Goal: Transaction & Acquisition: Purchase product/service

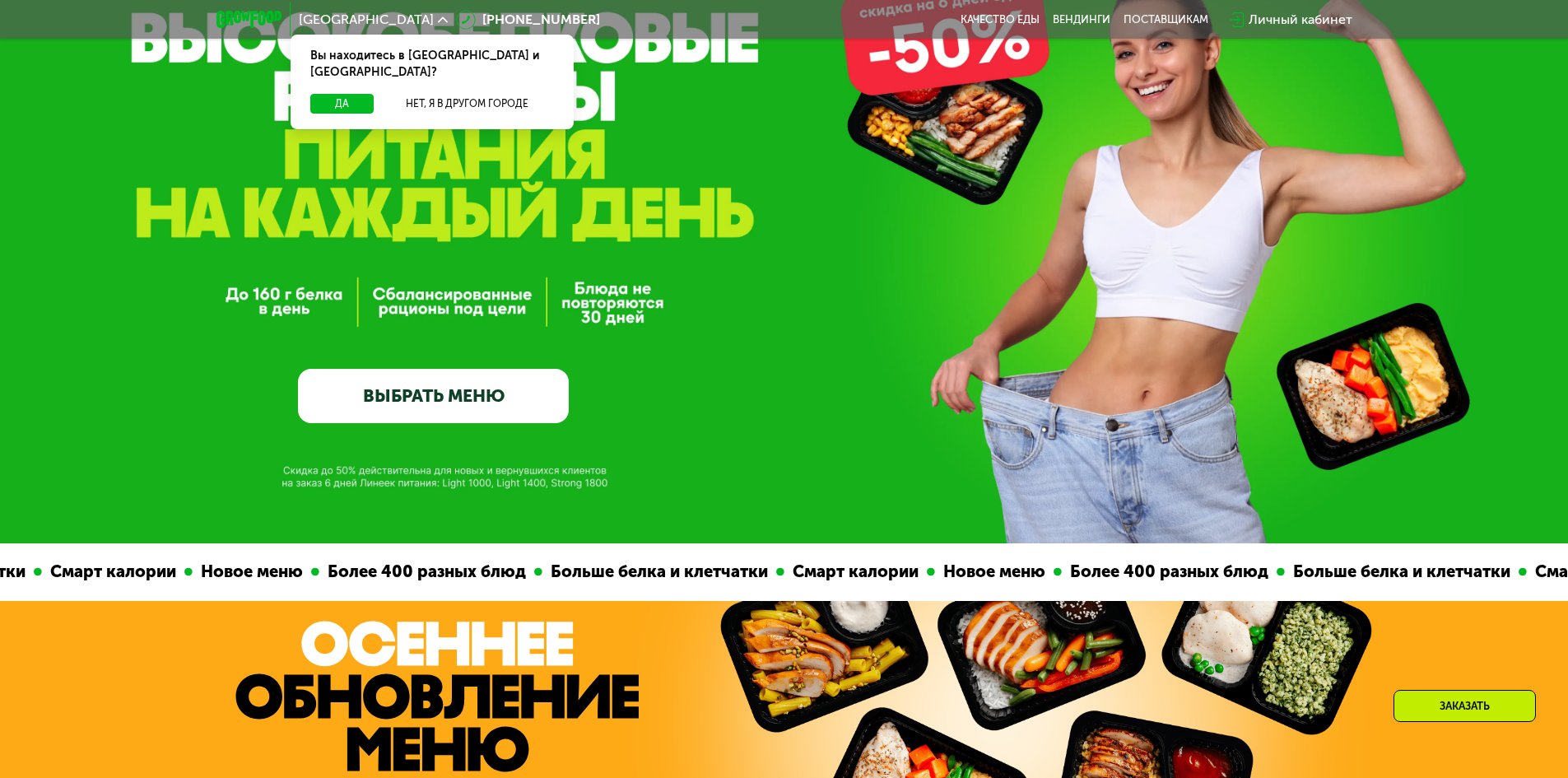
click at [526, 411] on link "ВЫБРАТЬ МЕНЮ" at bounding box center [433, 396] width 271 height 54
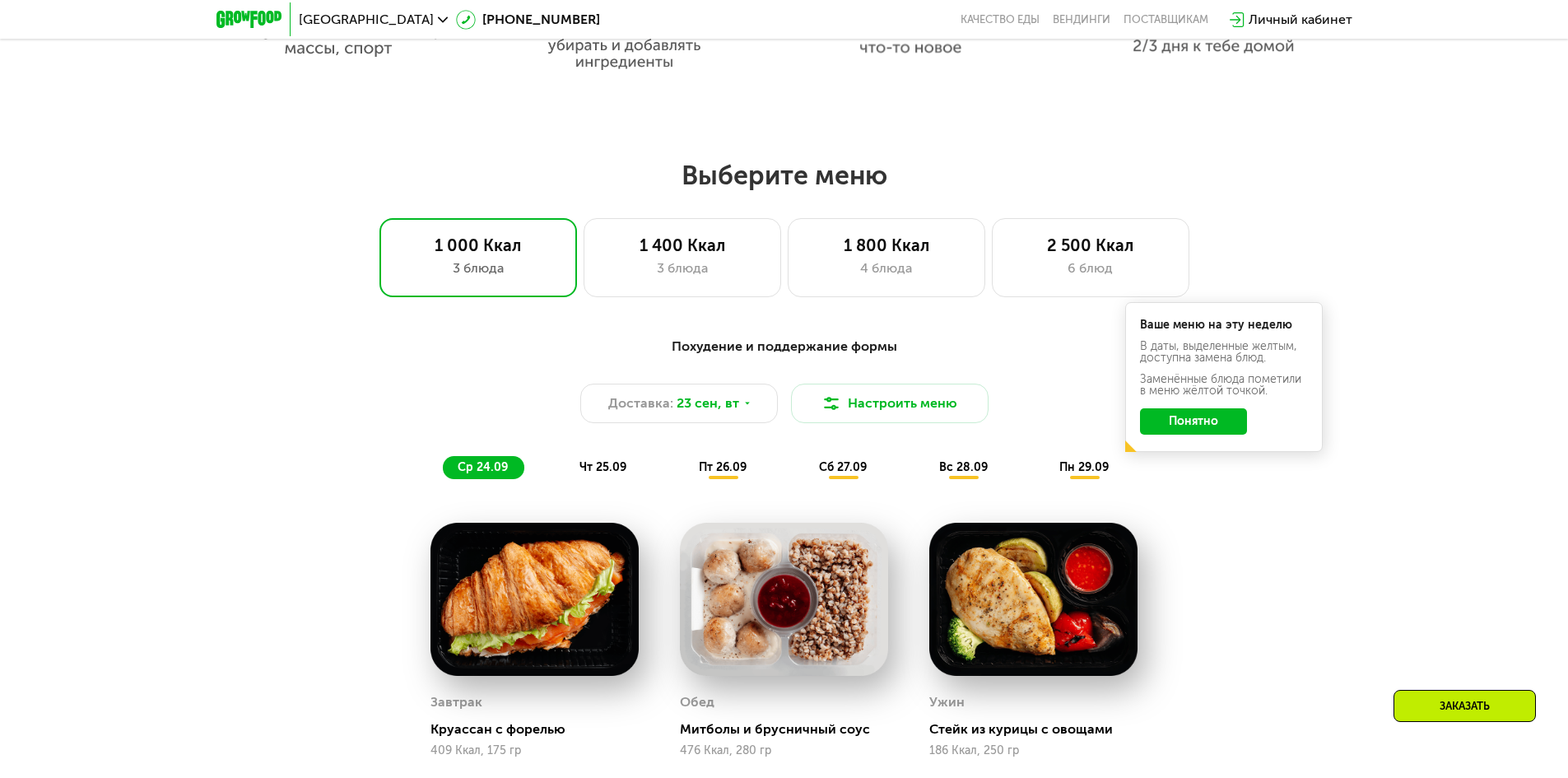
scroll to position [1200, 0]
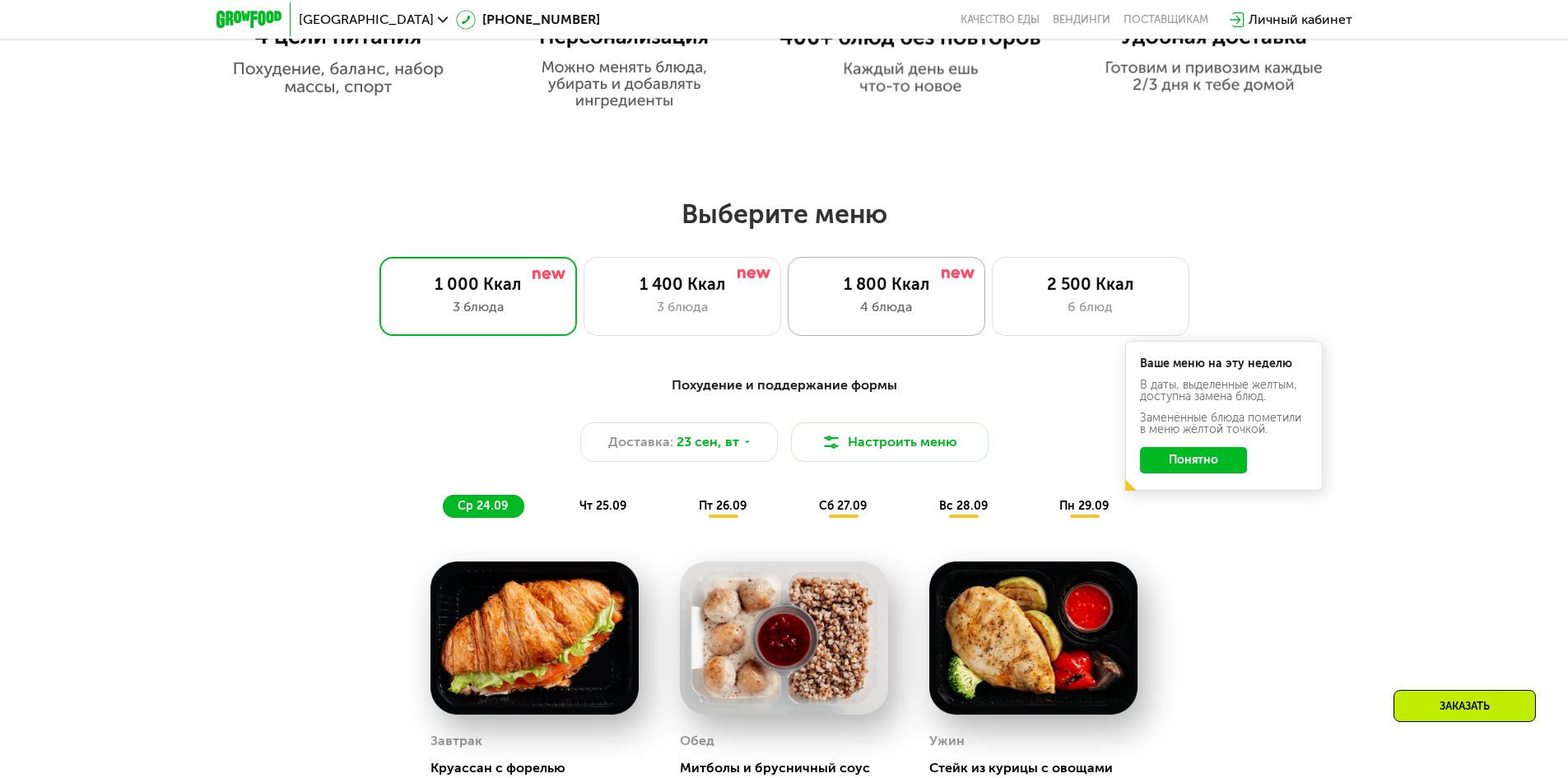
click at [959, 330] on div "1 800 Ккал 4 блюда" at bounding box center [886, 295] width 197 height 79
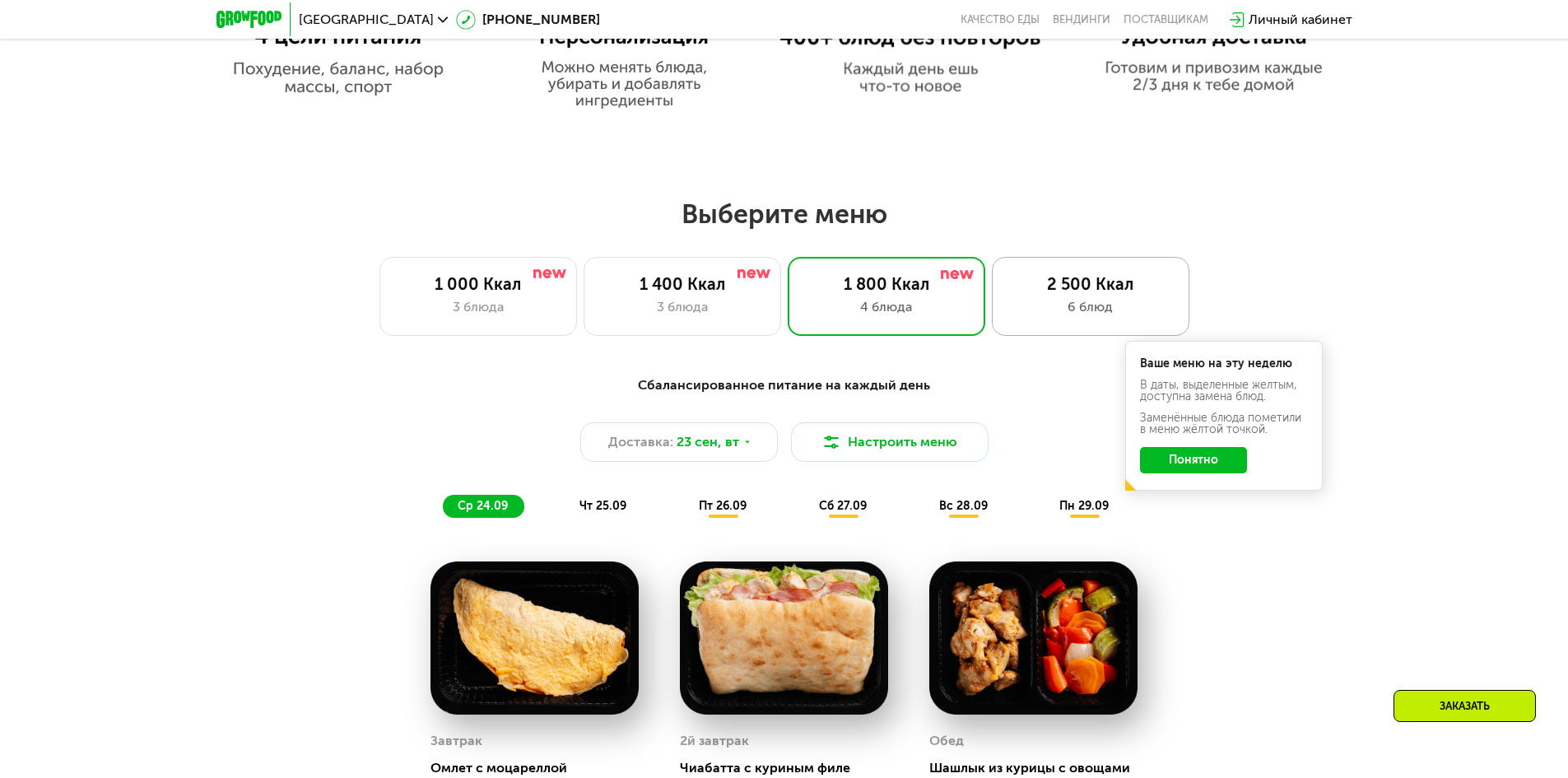
click at [1070, 317] on div "6 блюд" at bounding box center [1091, 307] width 163 height 19
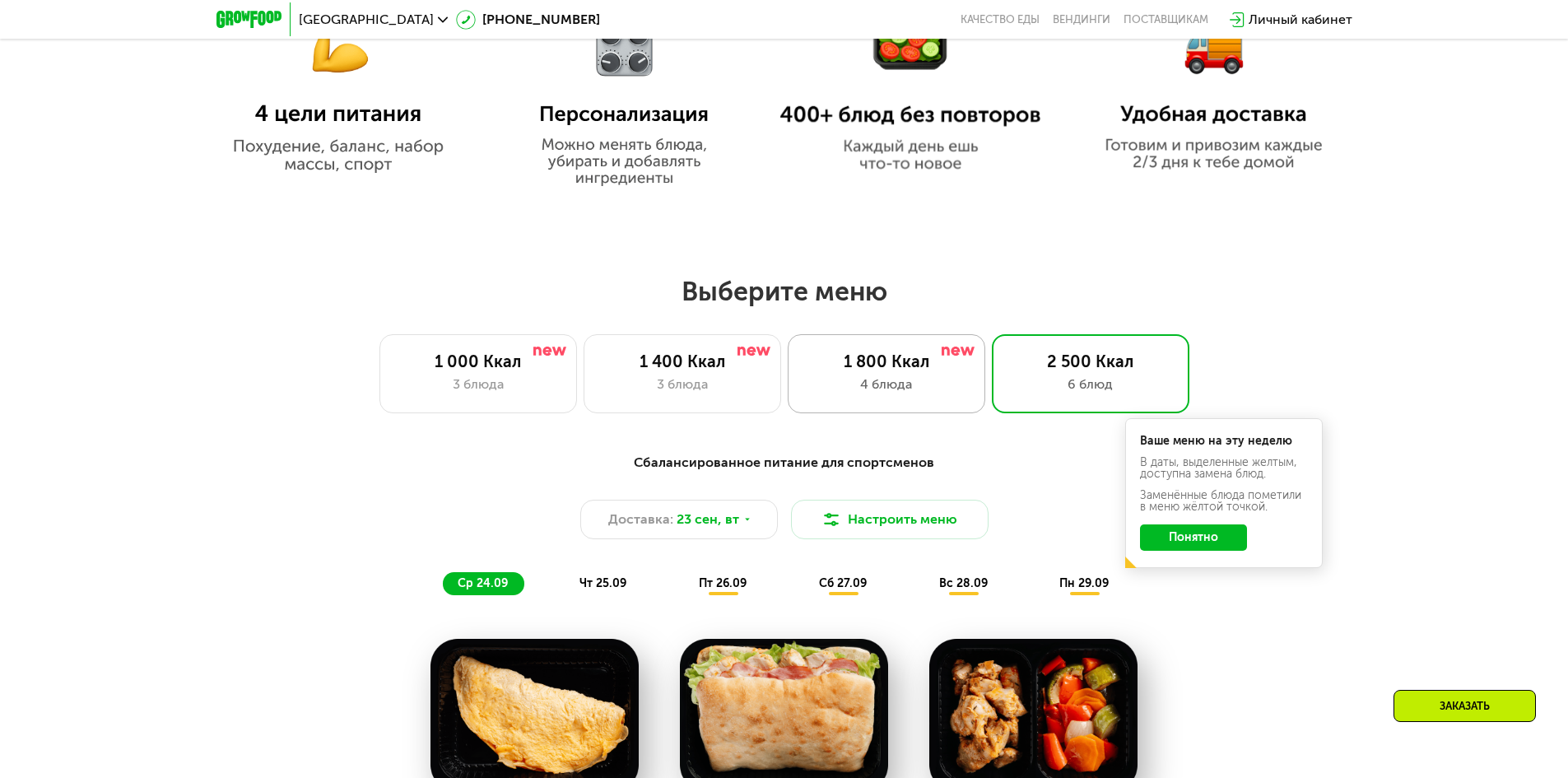
scroll to position [1118, 0]
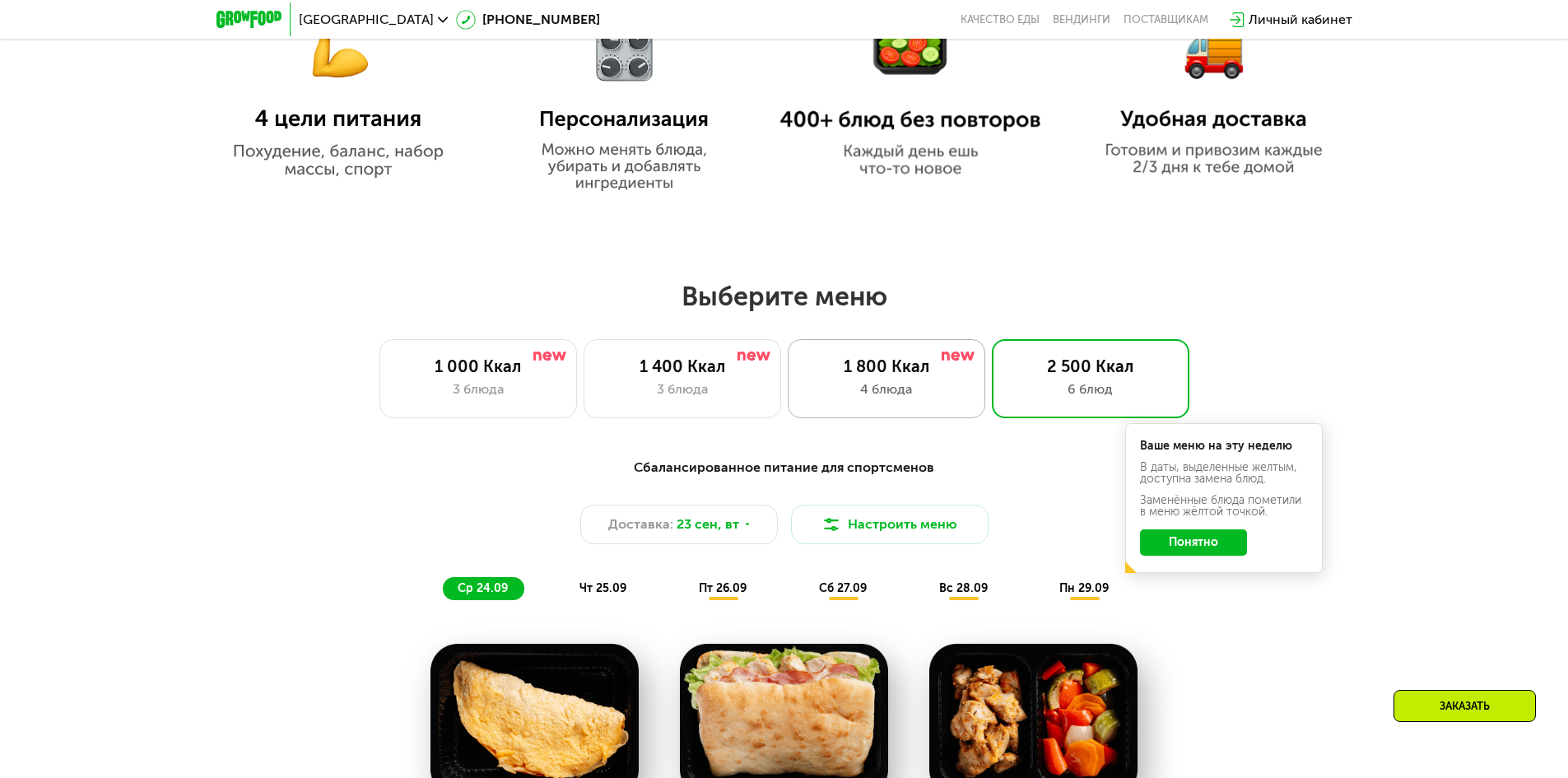
click at [900, 388] on div "4 блюда" at bounding box center [887, 389] width 163 height 19
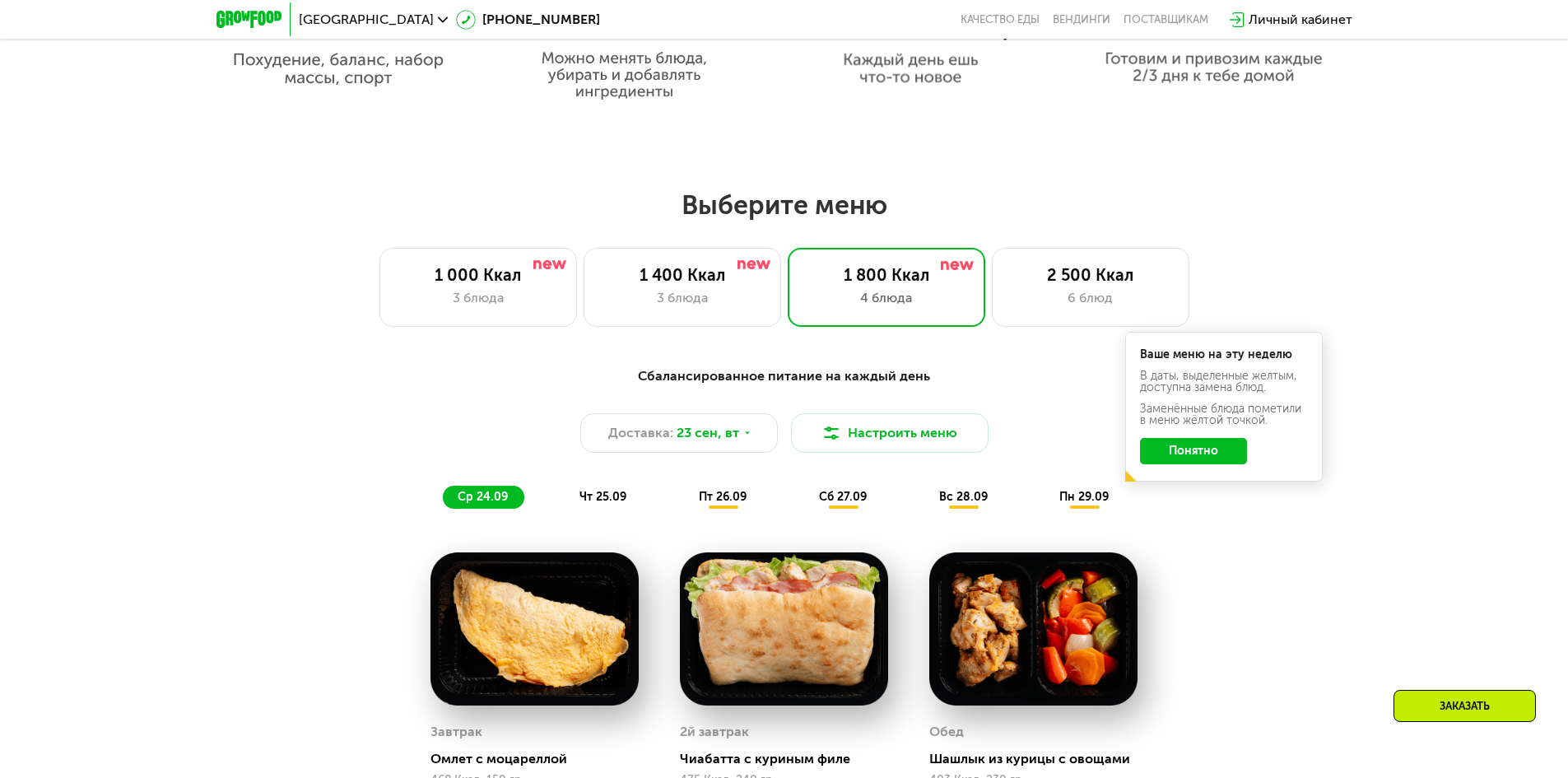
scroll to position [1282, 0]
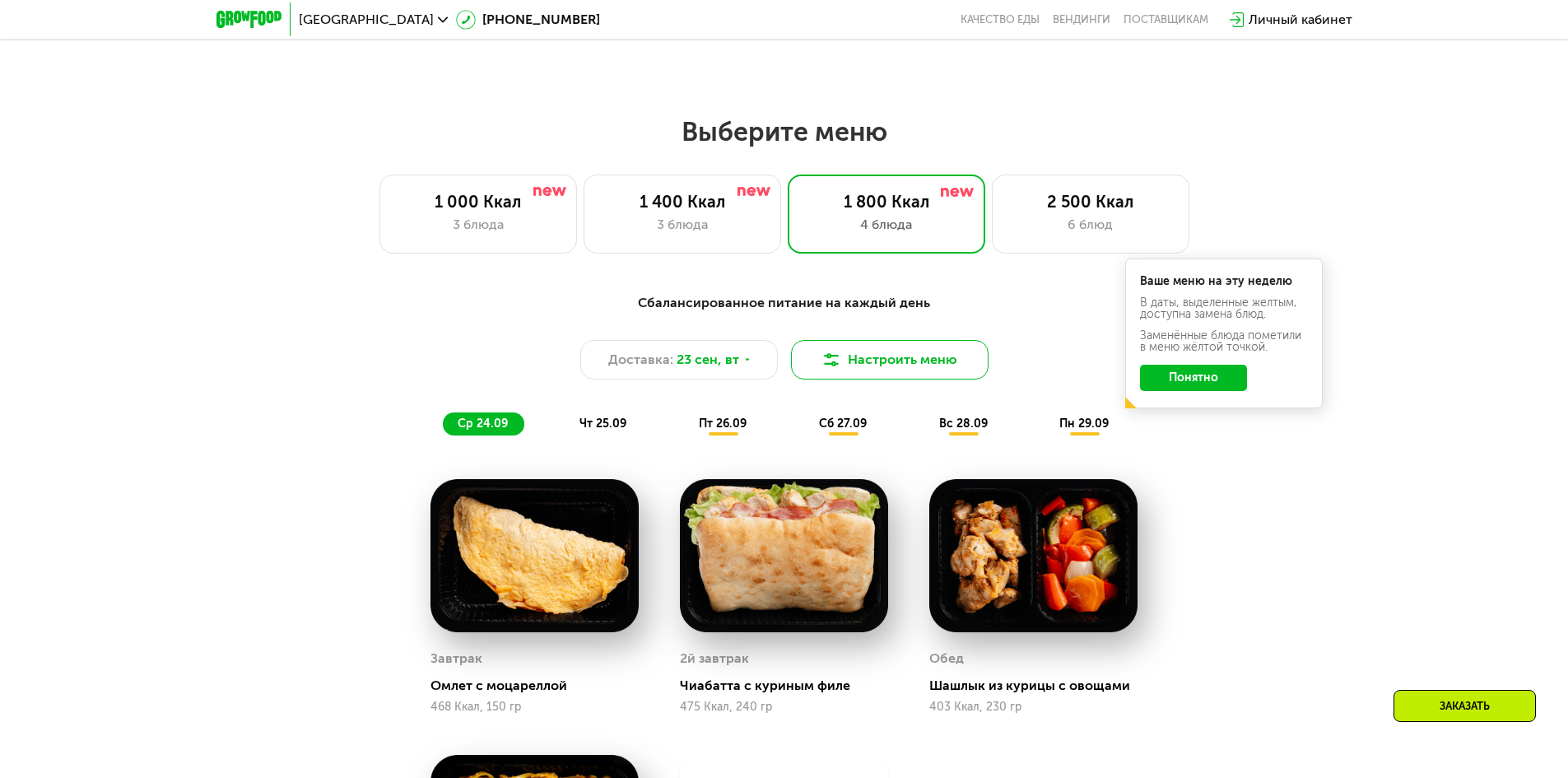
click at [899, 380] on button "Настроить меню" at bounding box center [889, 359] width 197 height 40
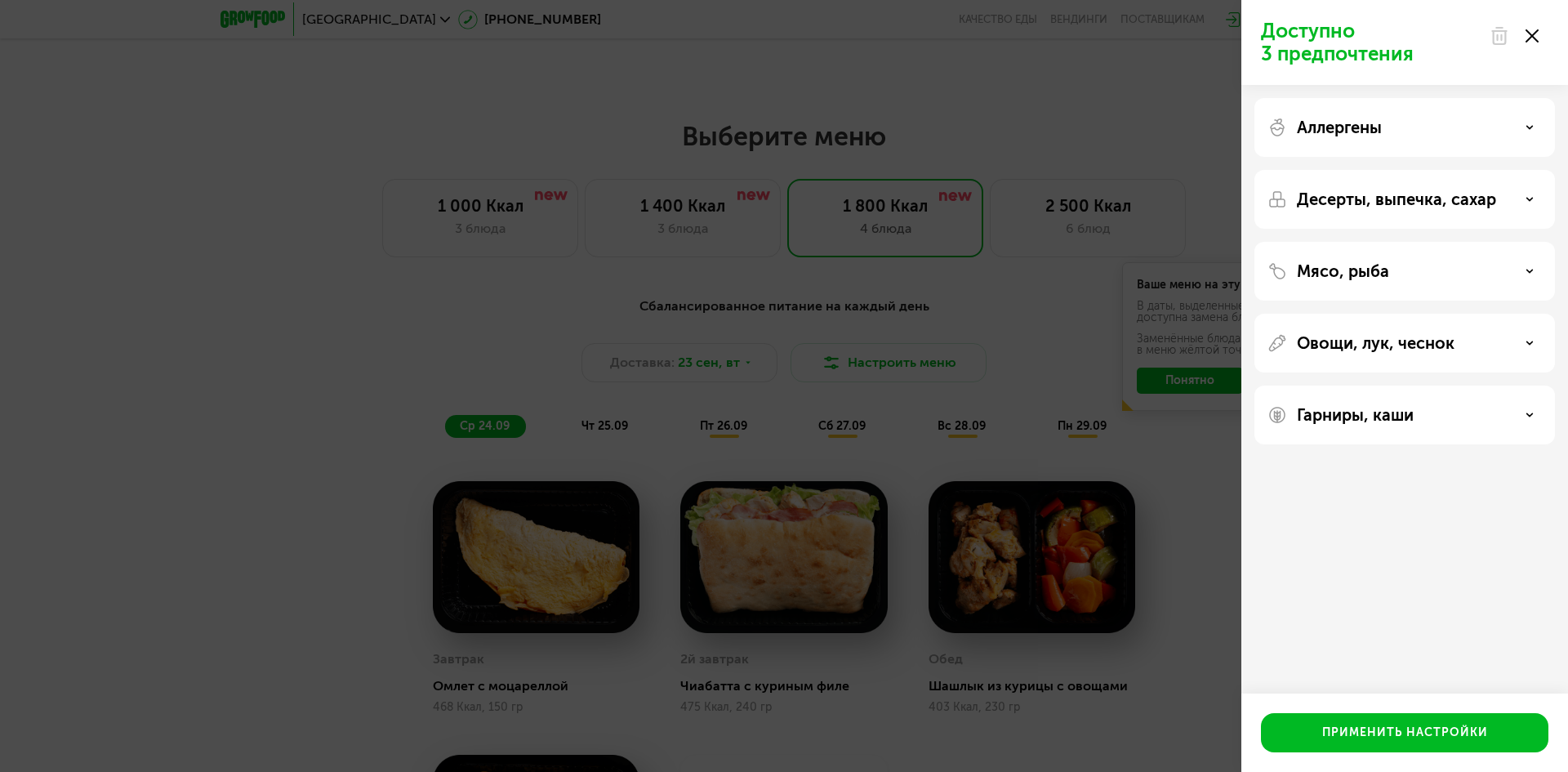
click at [1449, 117] on div "Аллергены" at bounding box center [1404, 127] width 301 height 59
click at [1540, 121] on div "Аллергены" at bounding box center [1404, 127] width 275 height 19
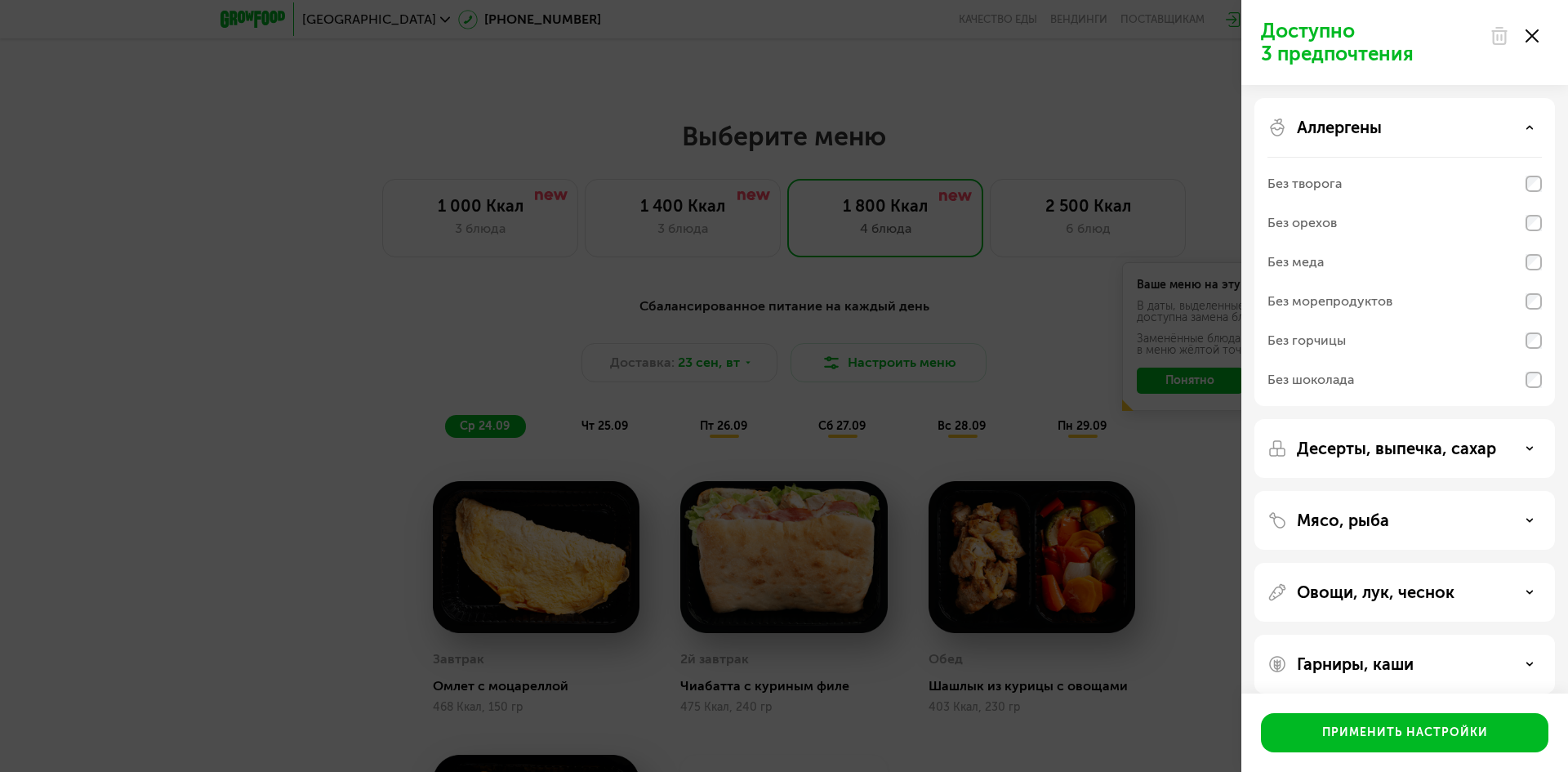
click at [1532, 122] on div "Аллергены" at bounding box center [1404, 127] width 275 height 19
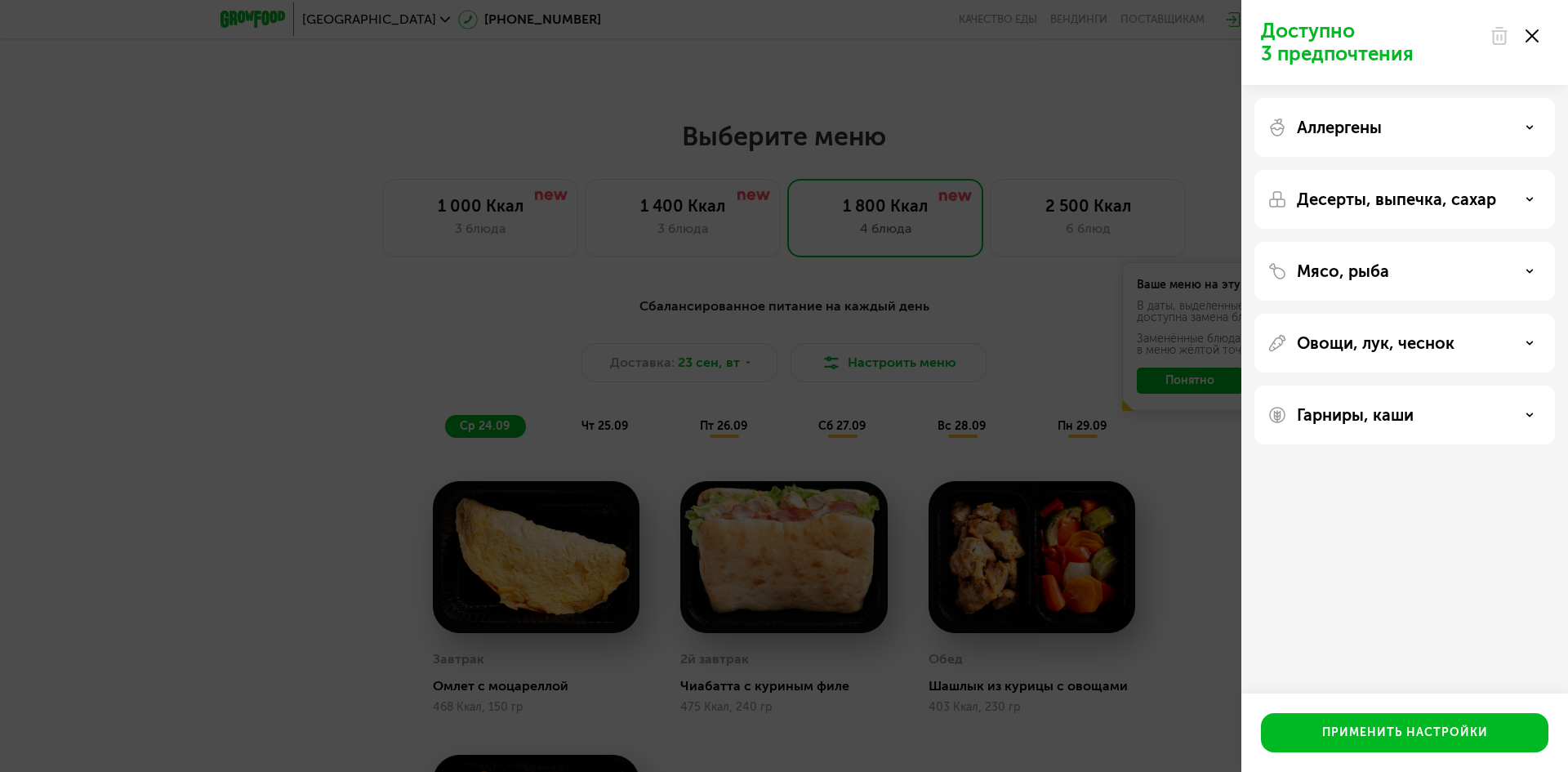
click at [1530, 198] on icon at bounding box center [1529, 199] width 8 height 8
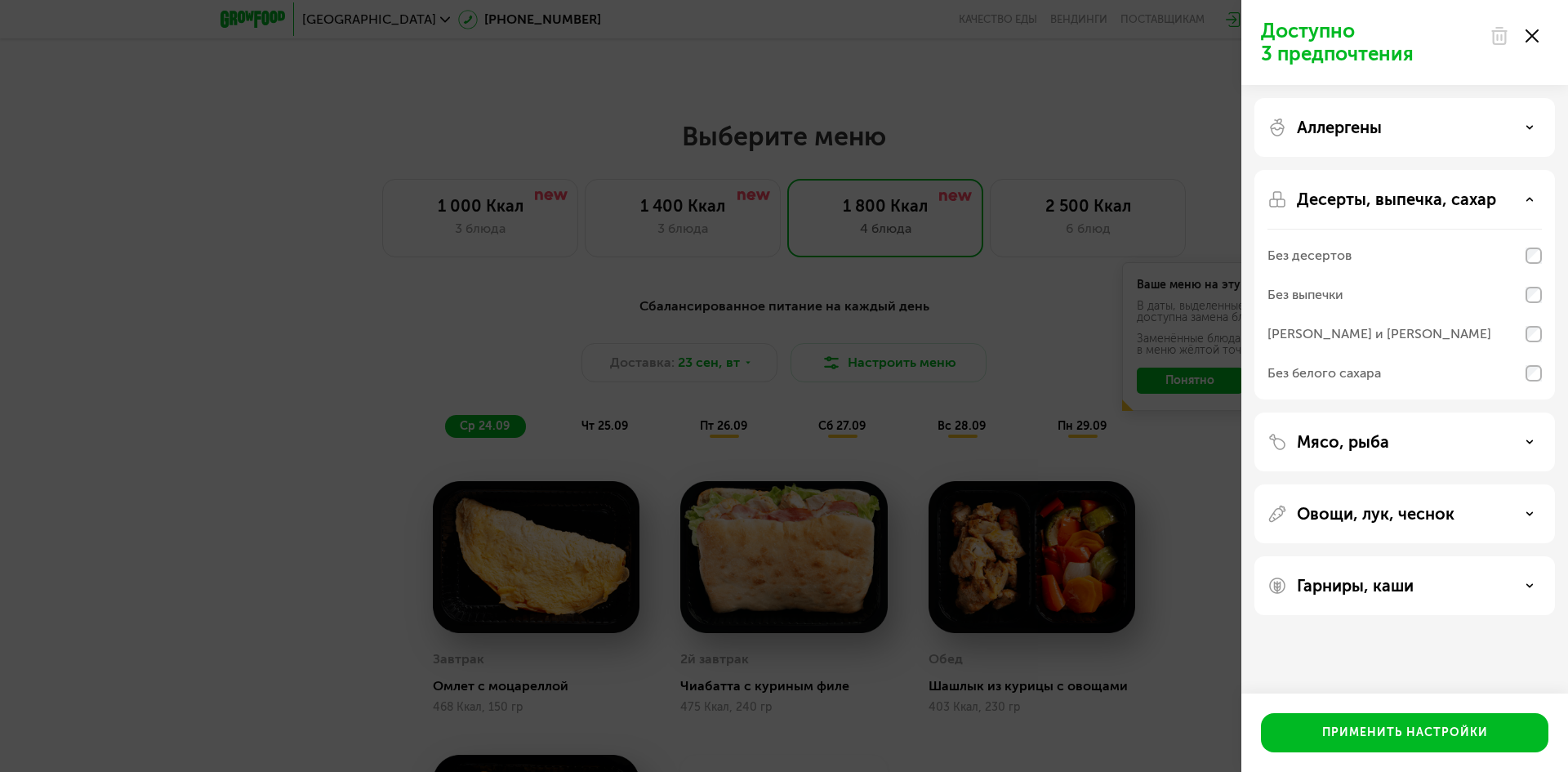
click at [1529, 198] on use at bounding box center [1529, 199] width 6 height 3
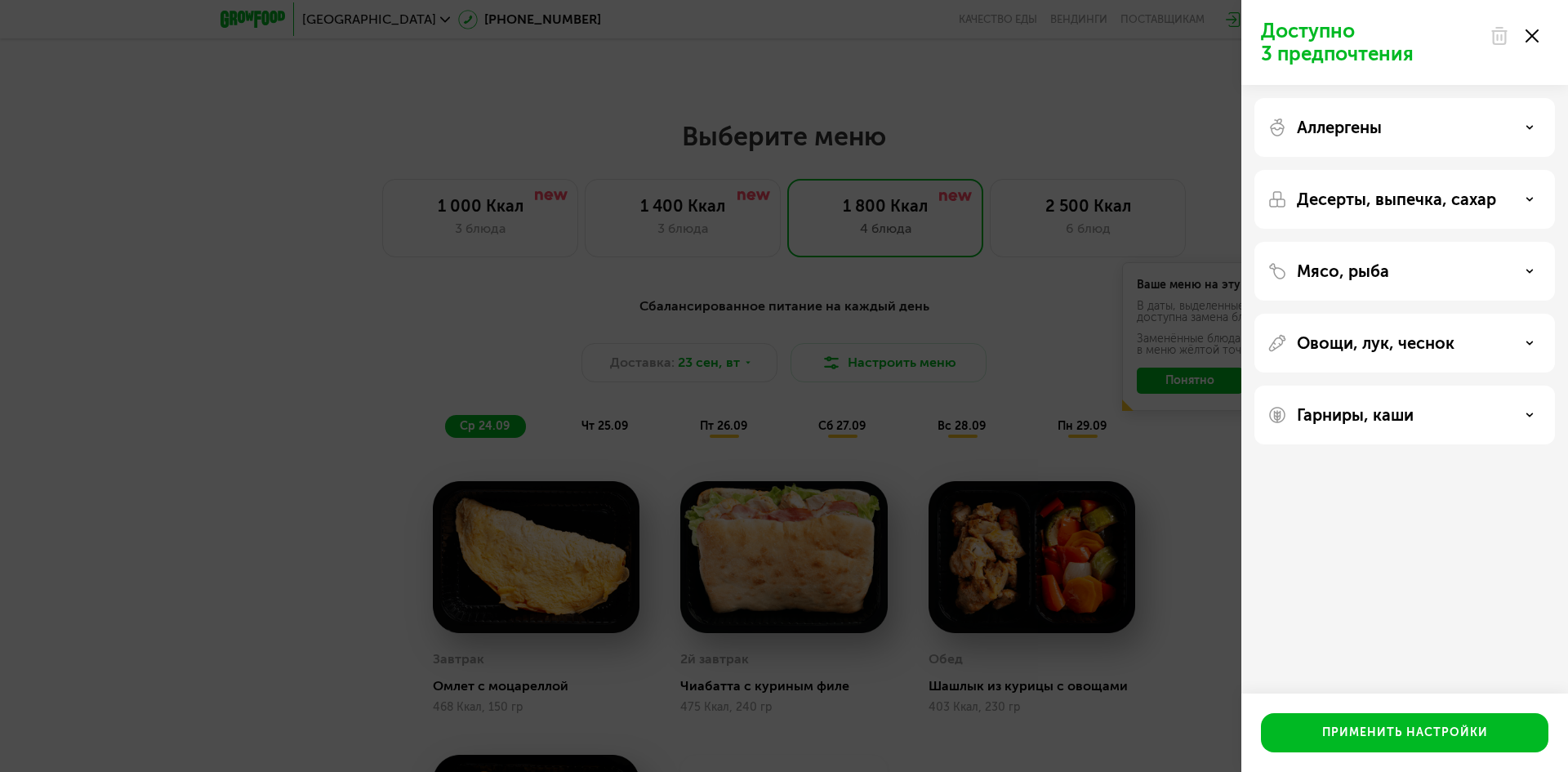
click at [1517, 123] on div "Аллергены" at bounding box center [1404, 127] width 275 height 19
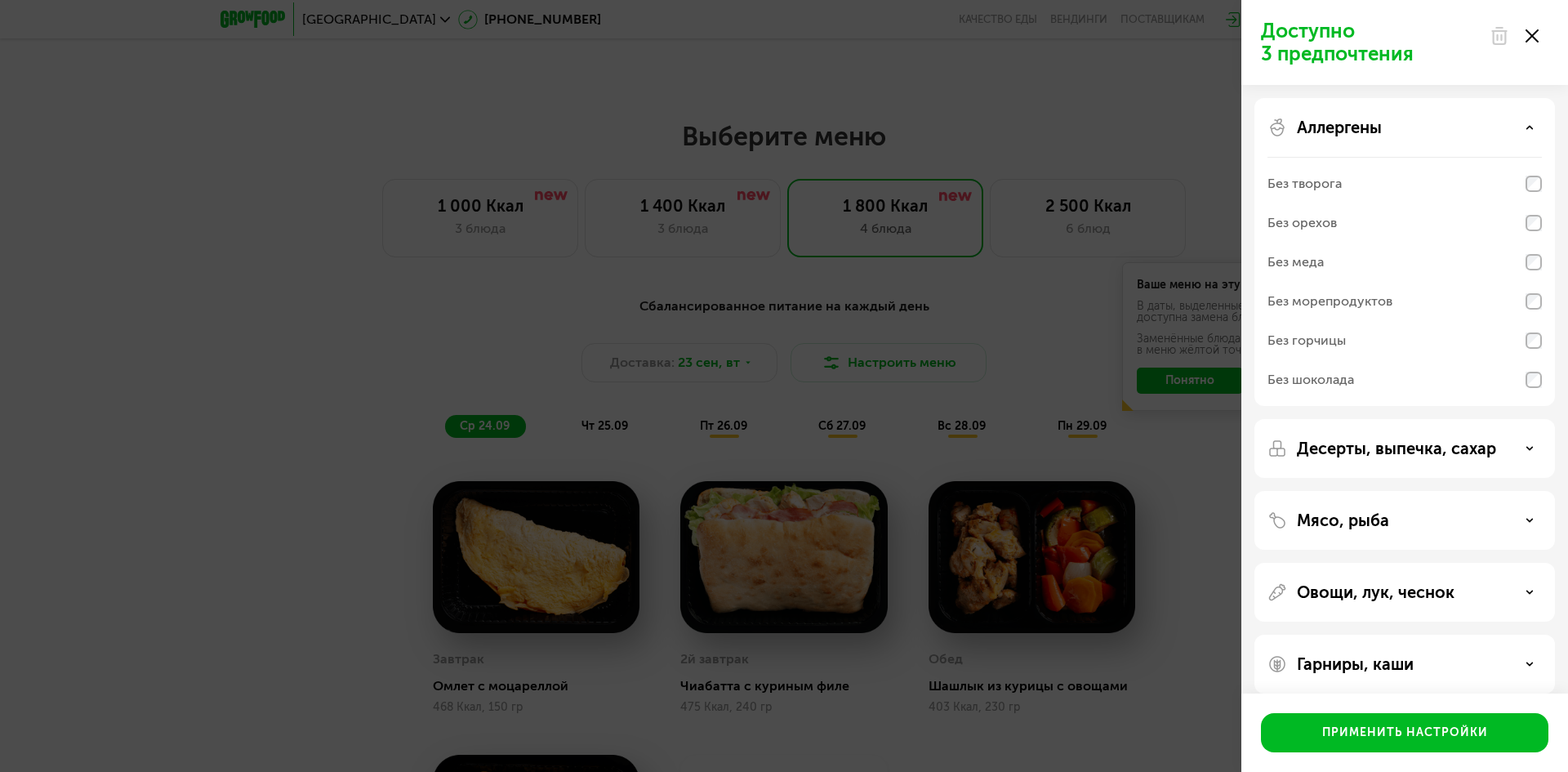
click at [1517, 123] on div "Аллергены" at bounding box center [1404, 127] width 275 height 19
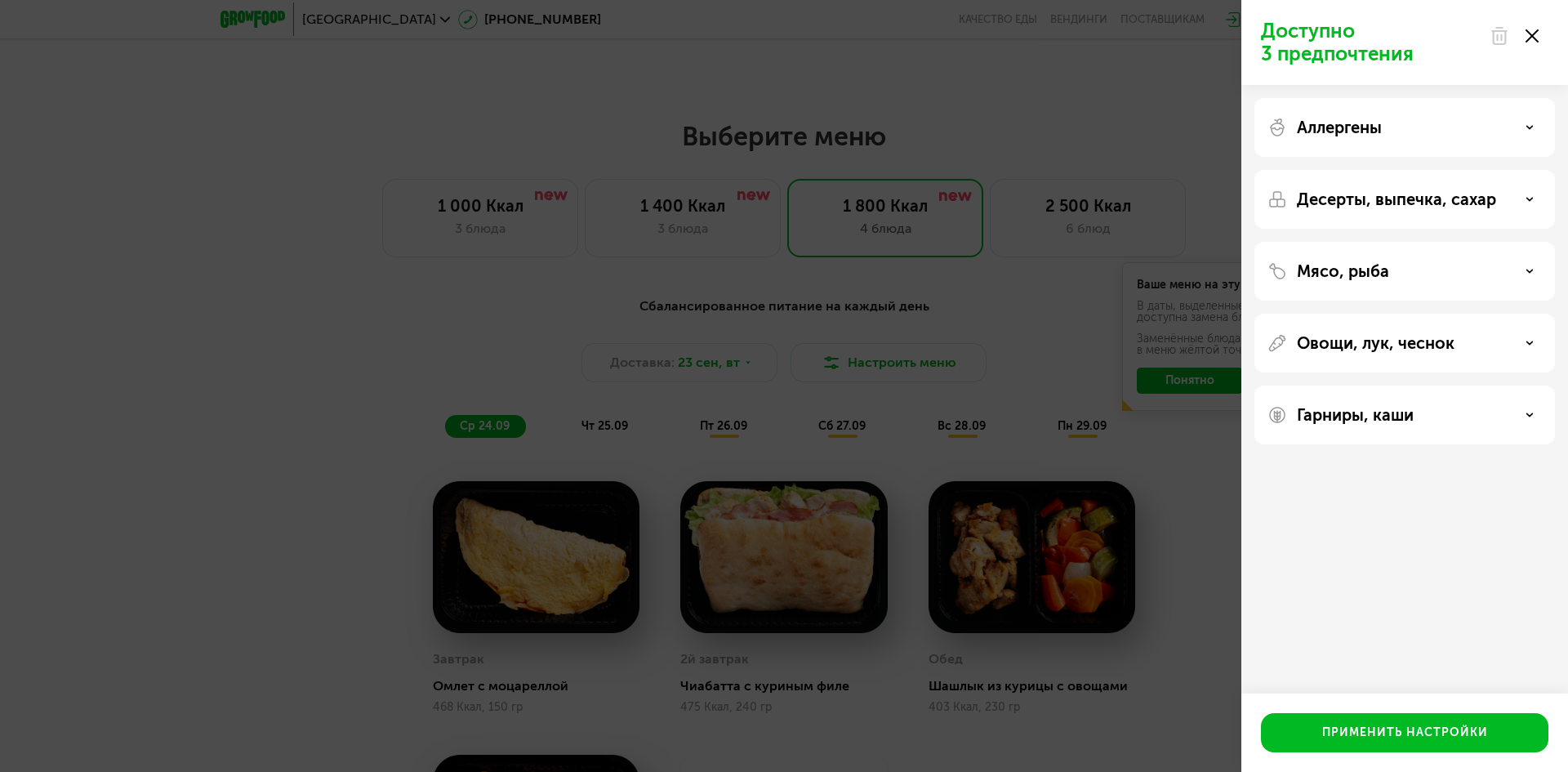
click at [1510, 204] on div "Десерты, выпечка, сахар" at bounding box center [1404, 200] width 275 height 19
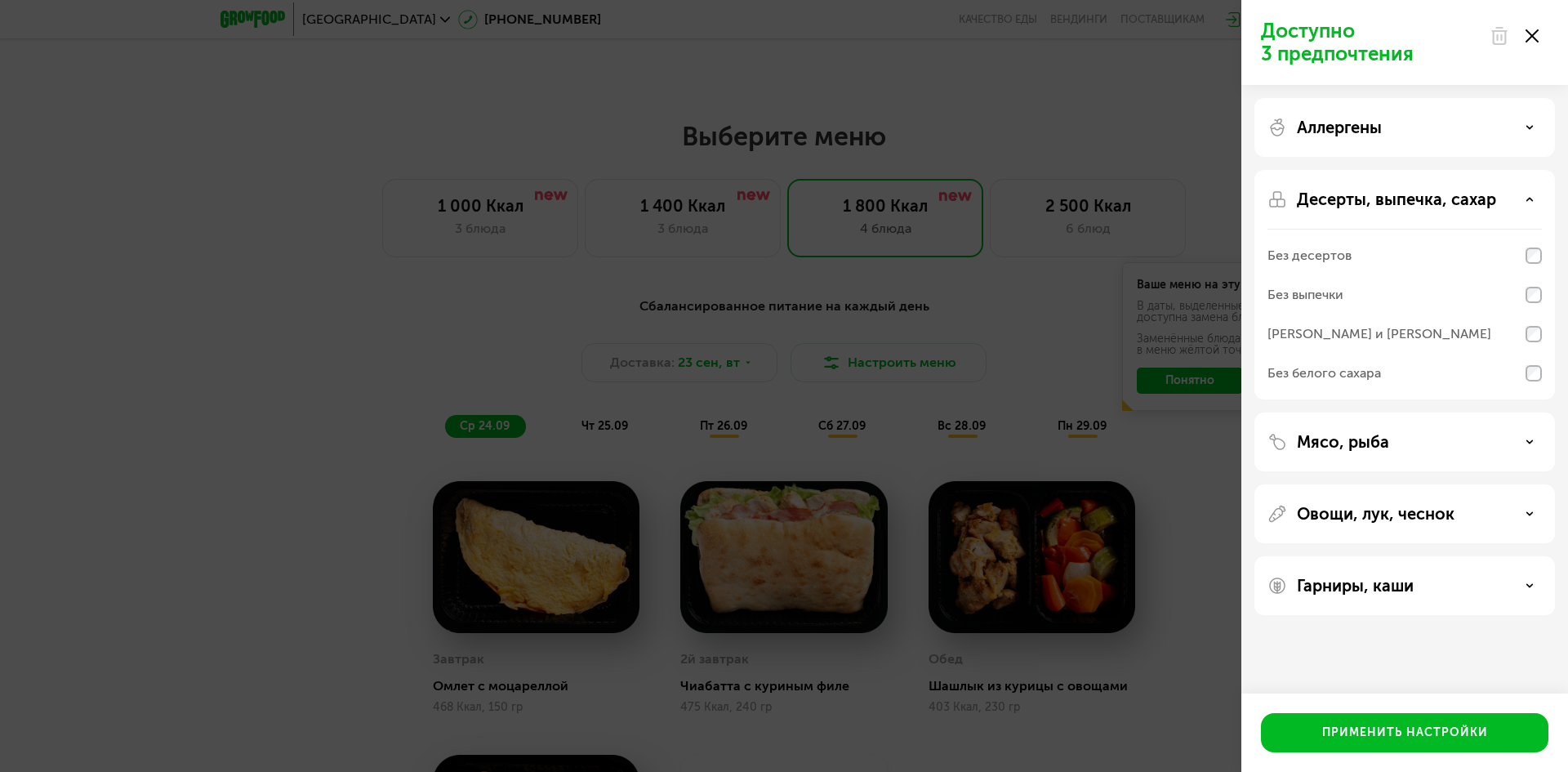
click at [1510, 204] on div "Десерты, выпечка, сахар" at bounding box center [1404, 200] width 275 height 19
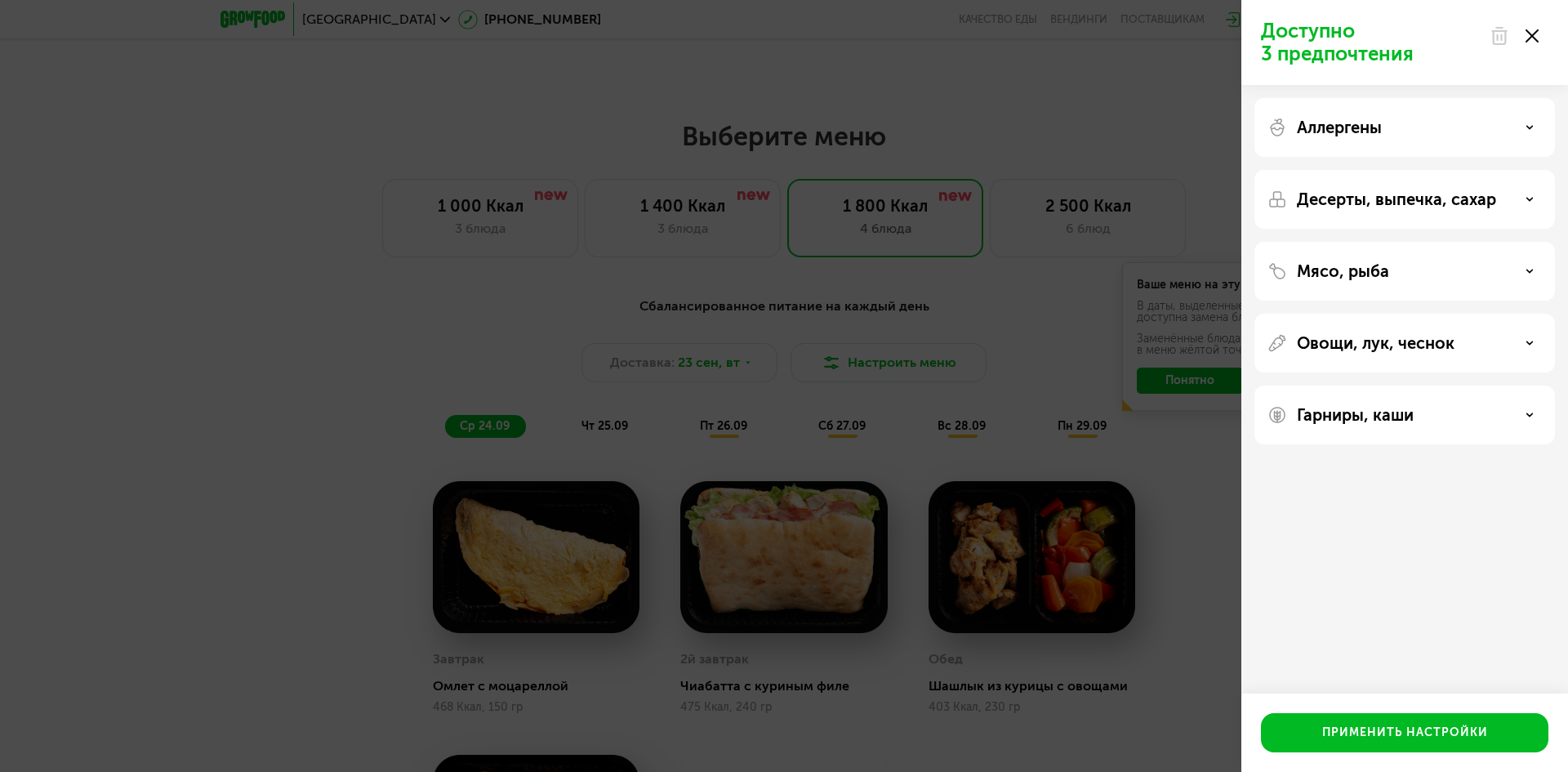
click at [94, 396] on div "Доступно 3 предпочтения Аллергены Десерты, выпечка, сахар Мясо, рыба Овощи, лук…" at bounding box center [784, 386] width 1568 height 772
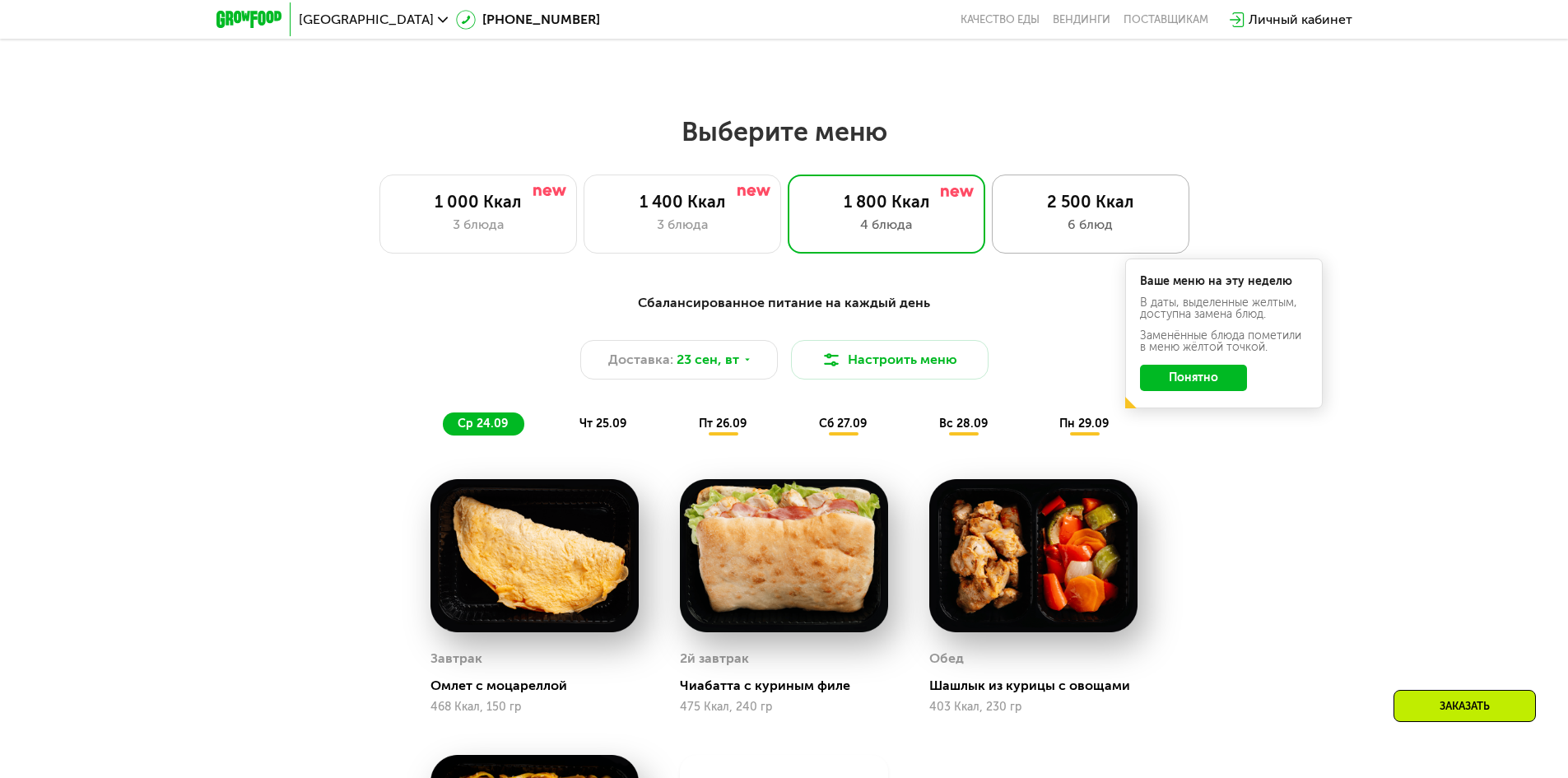
click at [1093, 234] on div "6 блюд" at bounding box center [1091, 224] width 163 height 19
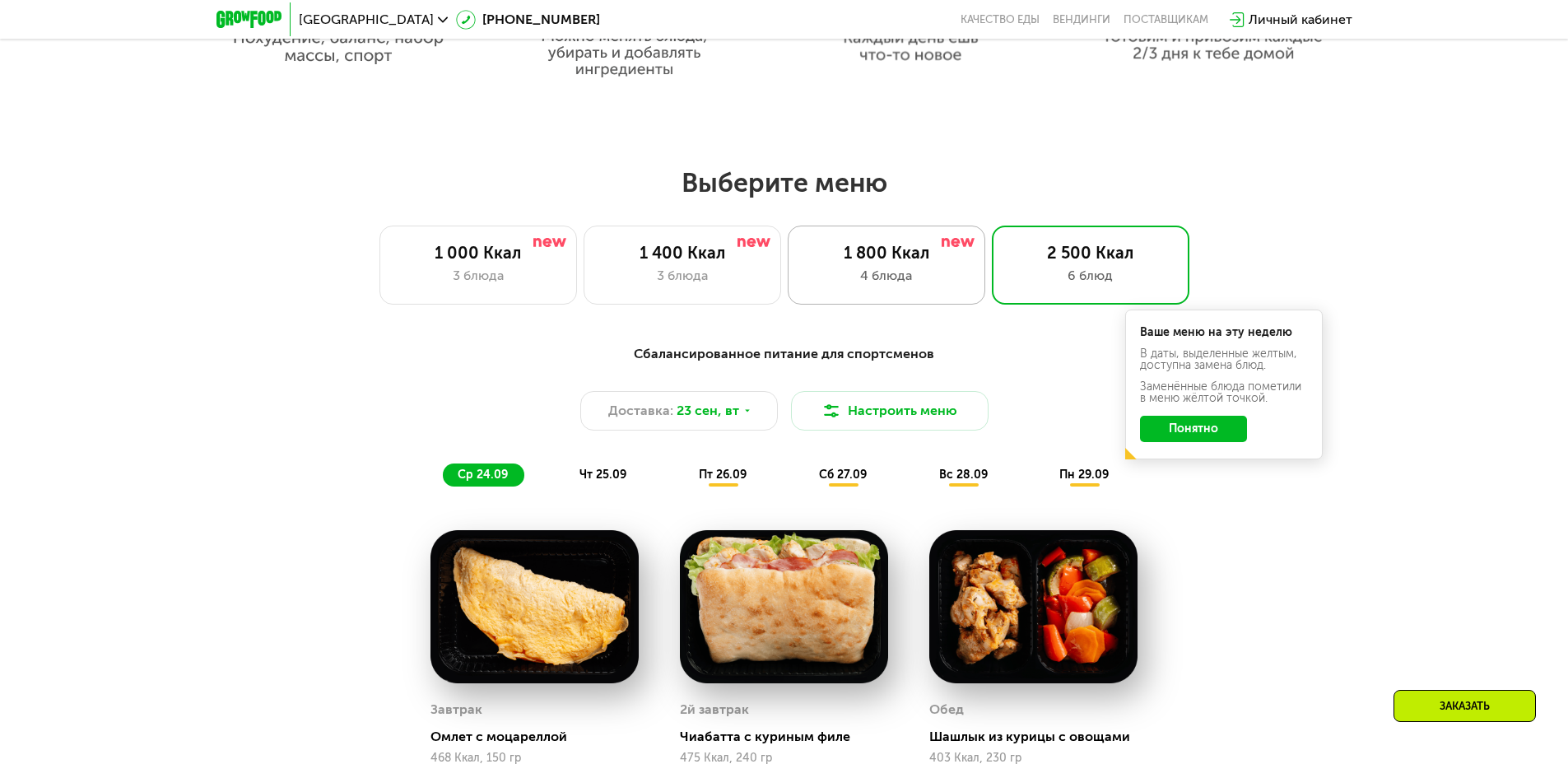
scroll to position [1200, 0]
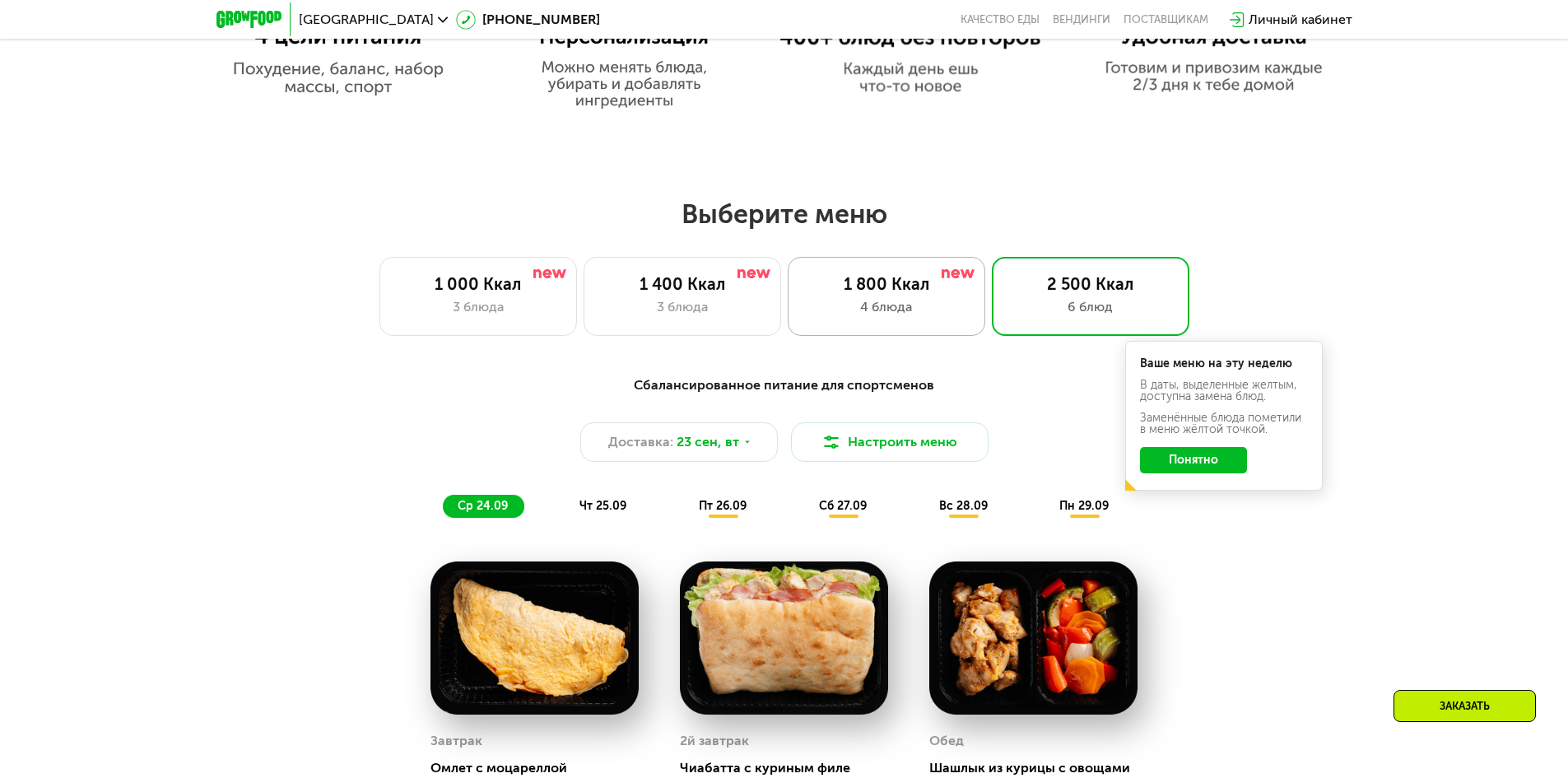
click at [892, 280] on div "1 800 Ккал" at bounding box center [887, 284] width 163 height 19
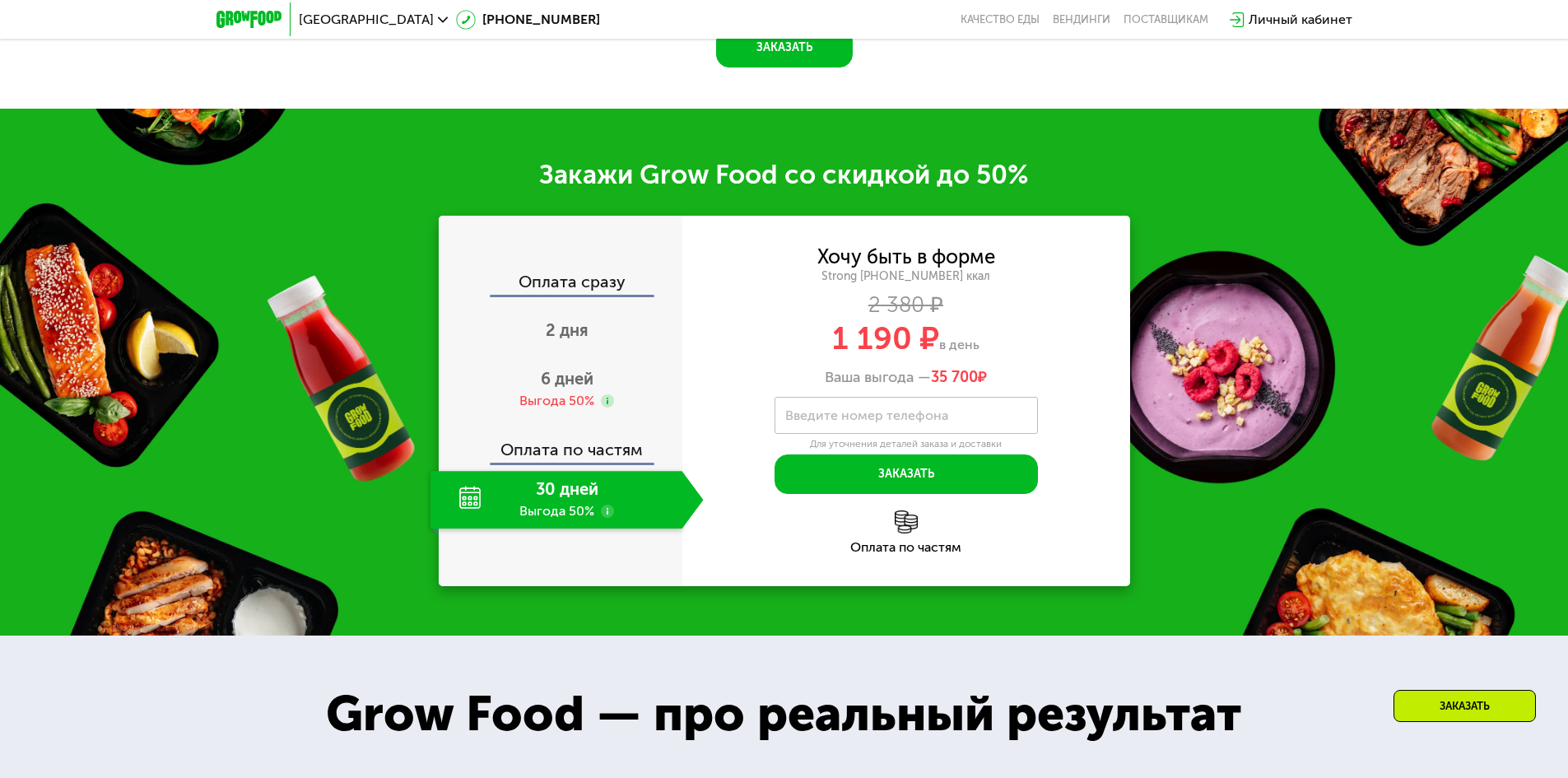
scroll to position [2351, 0]
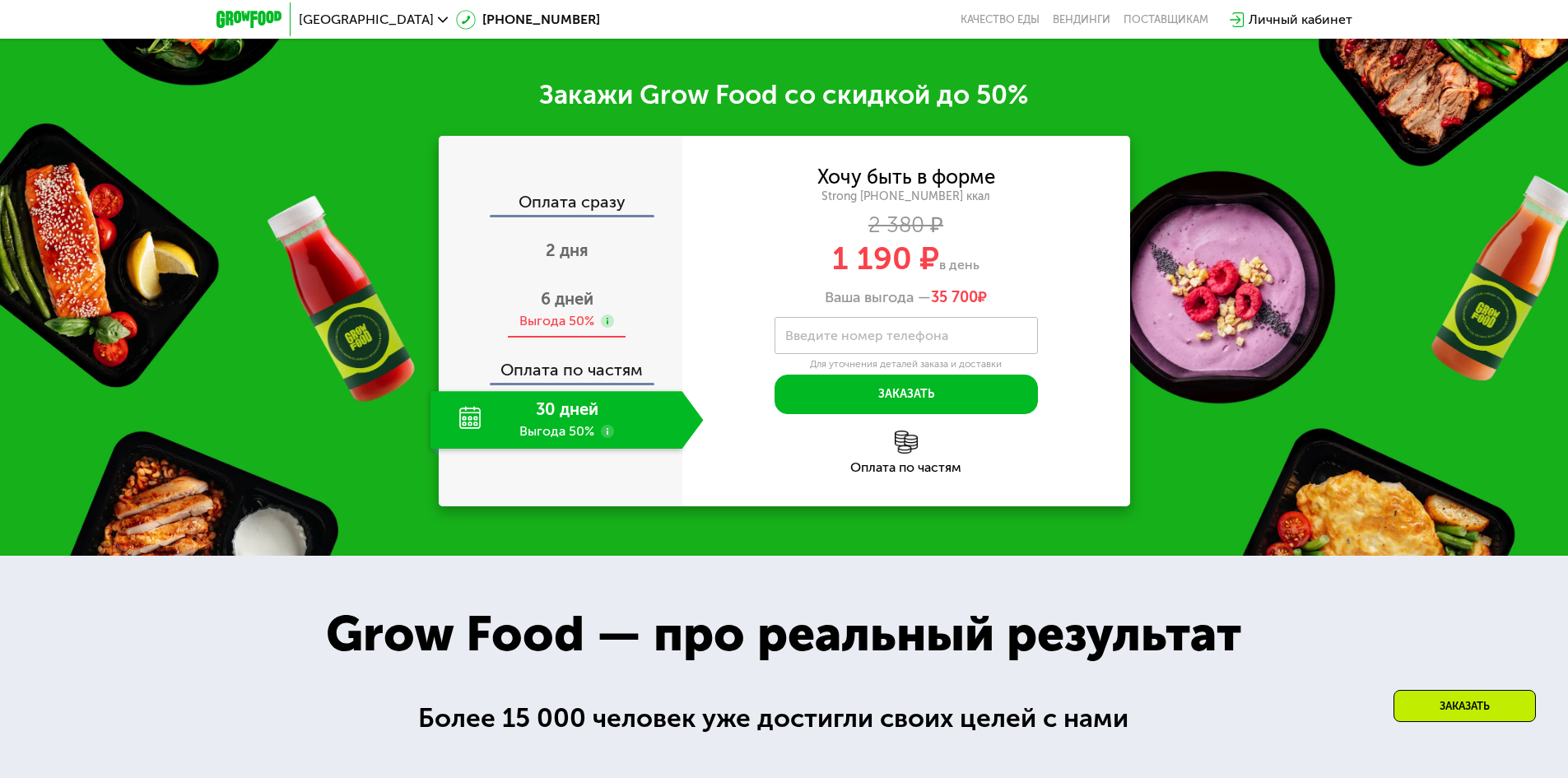
click at [568, 305] on span "6 дней" at bounding box center [567, 298] width 52 height 19
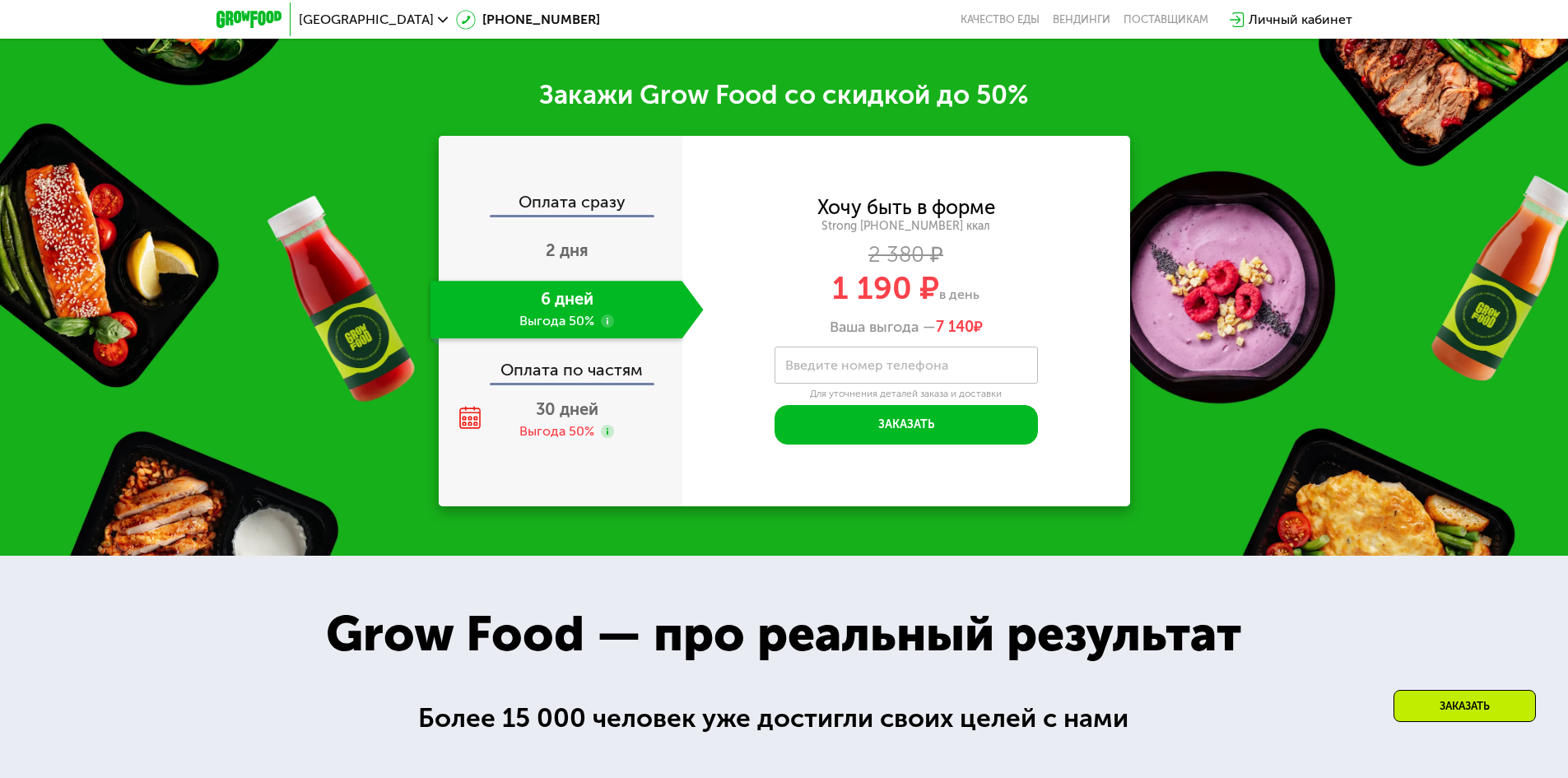
click at [607, 324] on use at bounding box center [607, 321] width 14 height 14
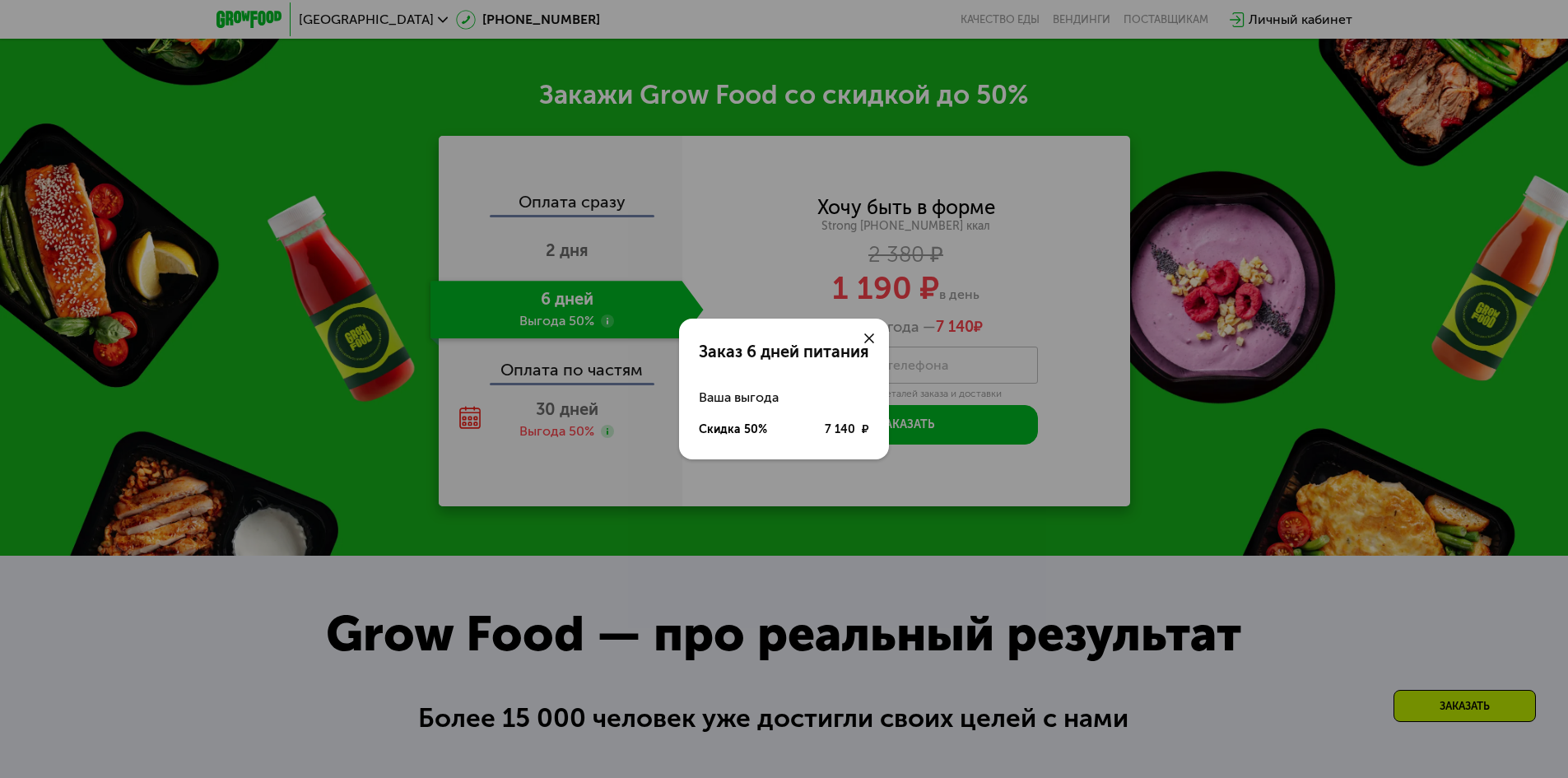
click at [867, 339] on icon at bounding box center [869, 338] width 10 height 10
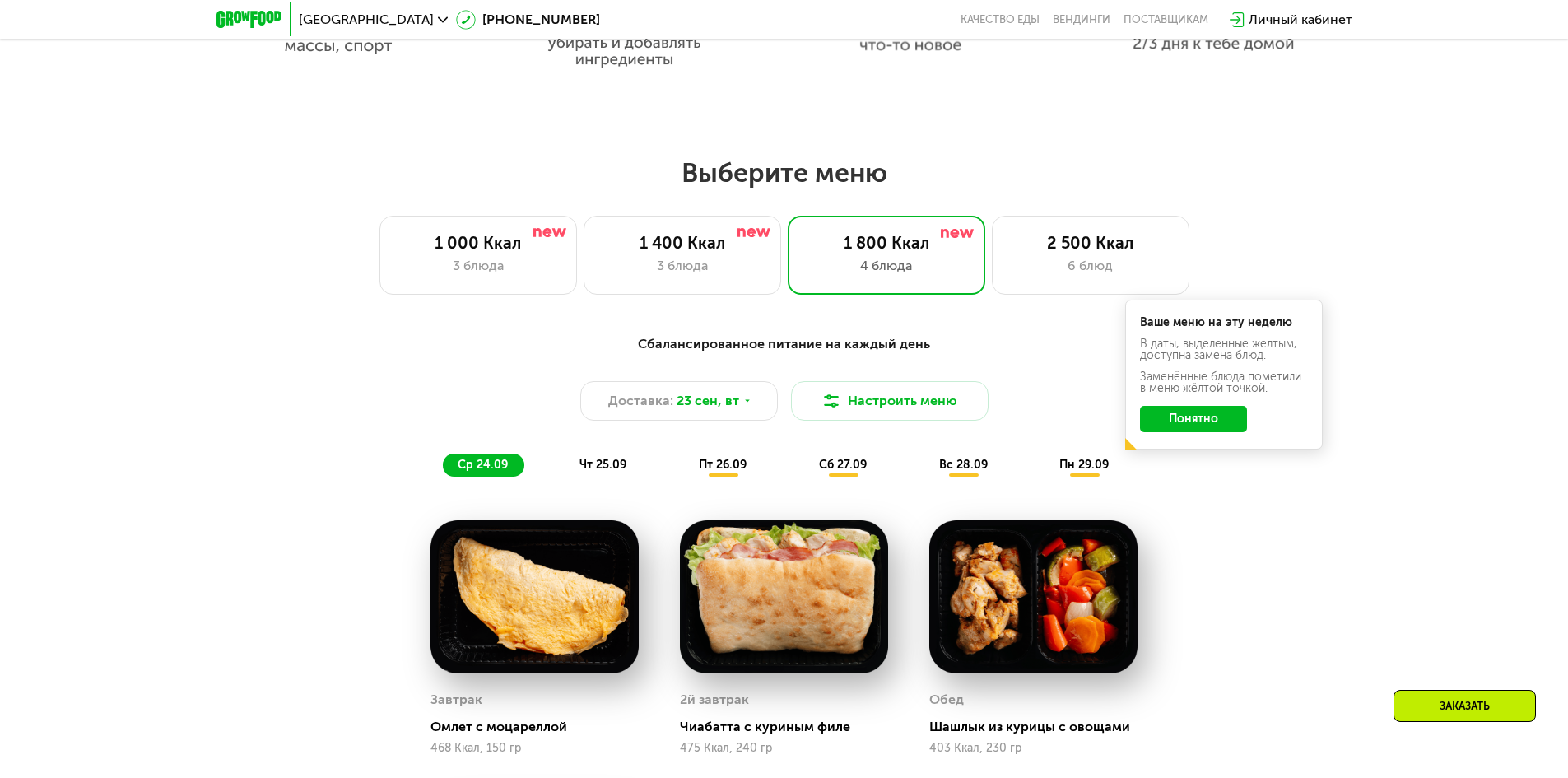
scroll to position [1200, 0]
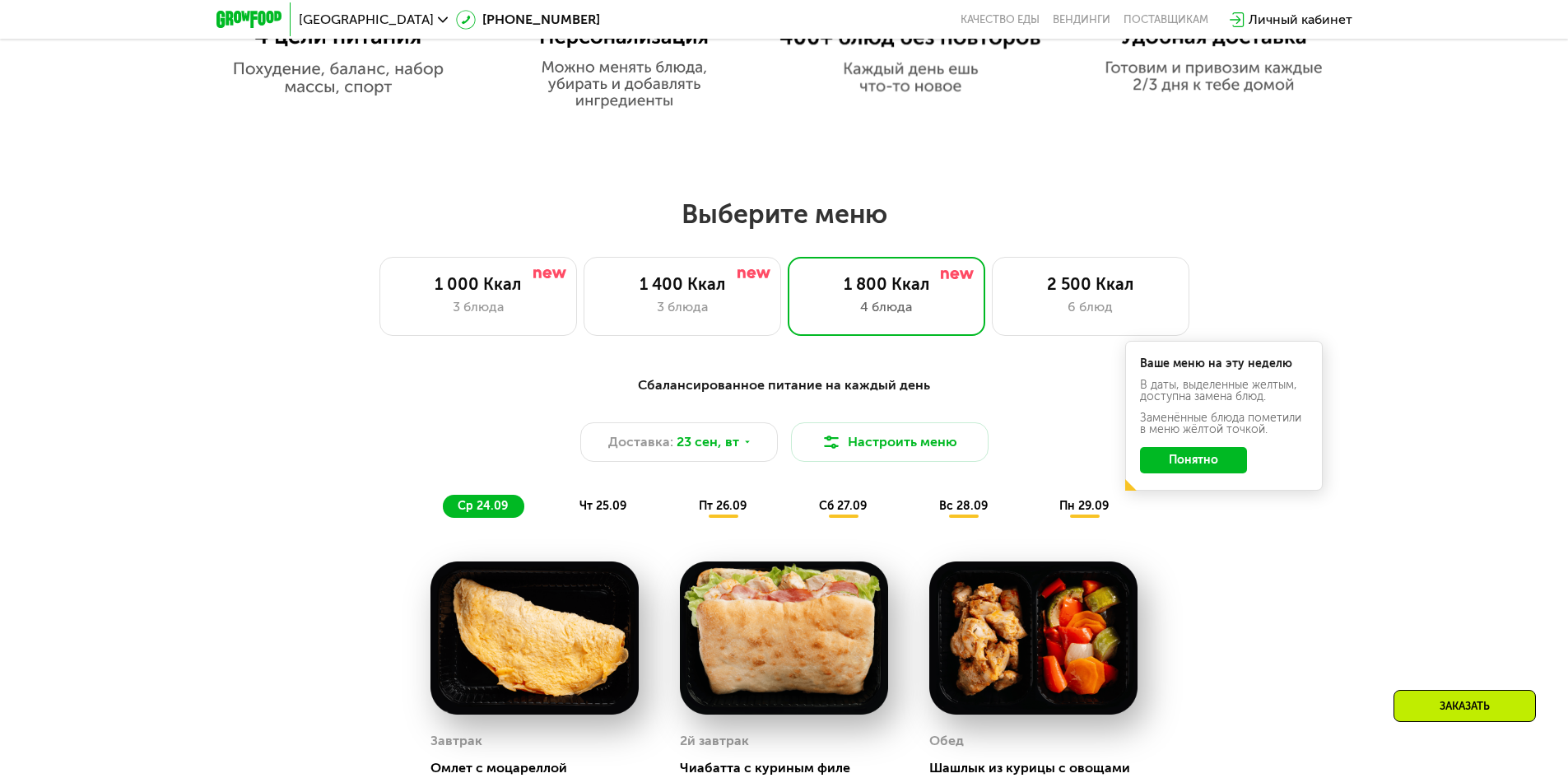
click at [607, 508] on span "чт 25.09" at bounding box center [602, 505] width 47 height 14
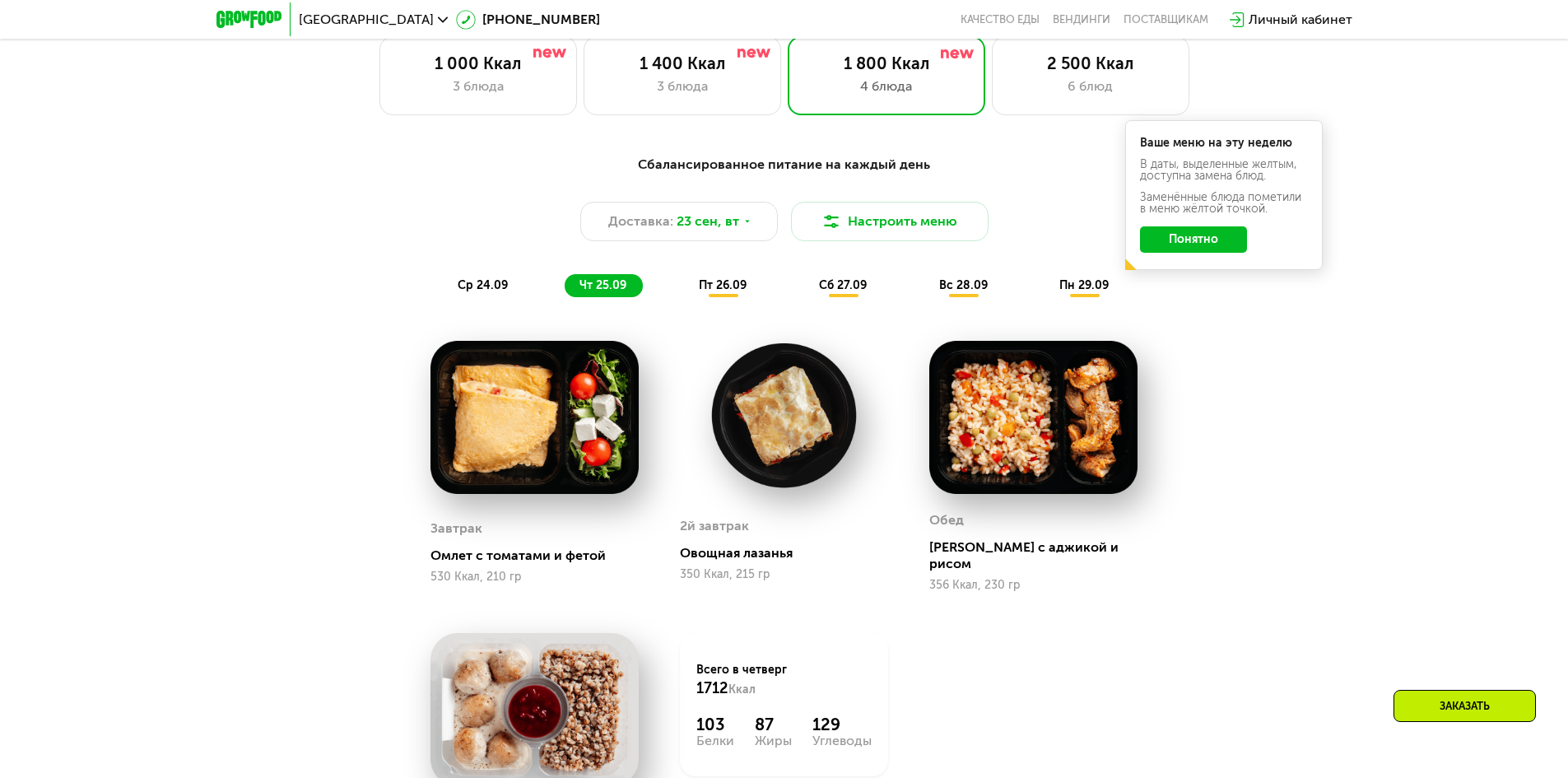
scroll to position [1446, 0]
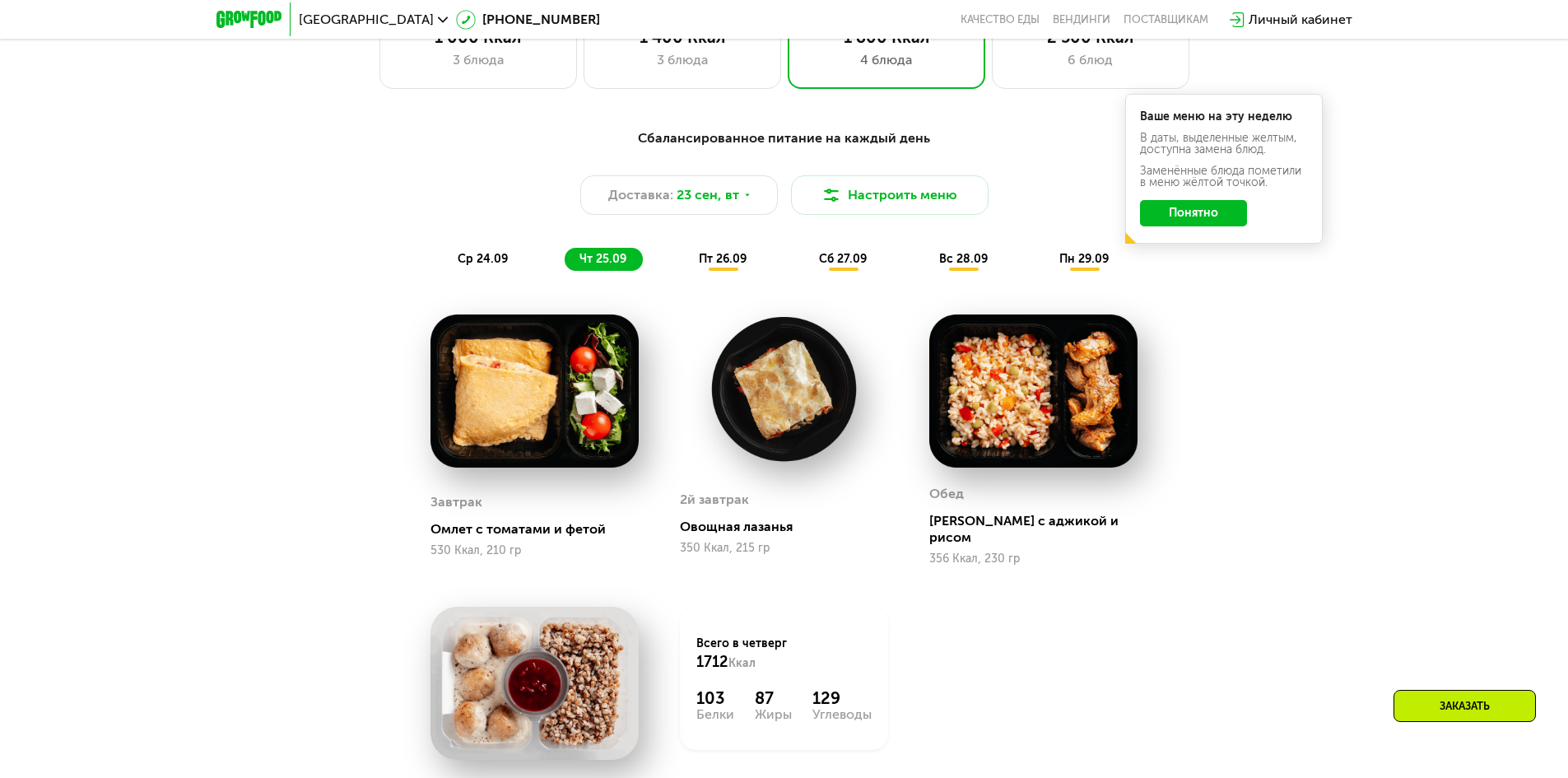
click at [736, 266] on span "пт 26.09" at bounding box center [722, 258] width 48 height 14
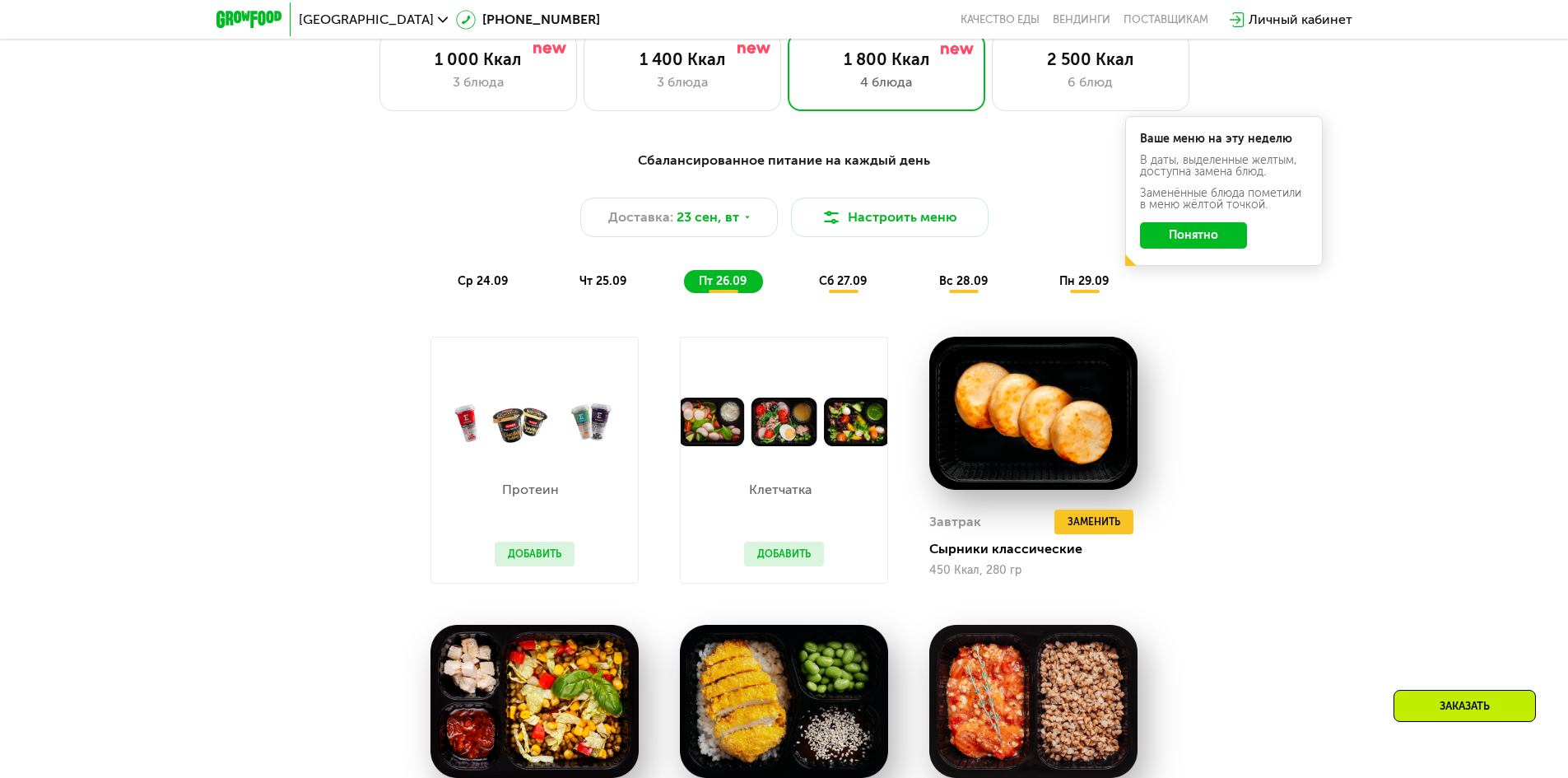
scroll to position [1365, 0]
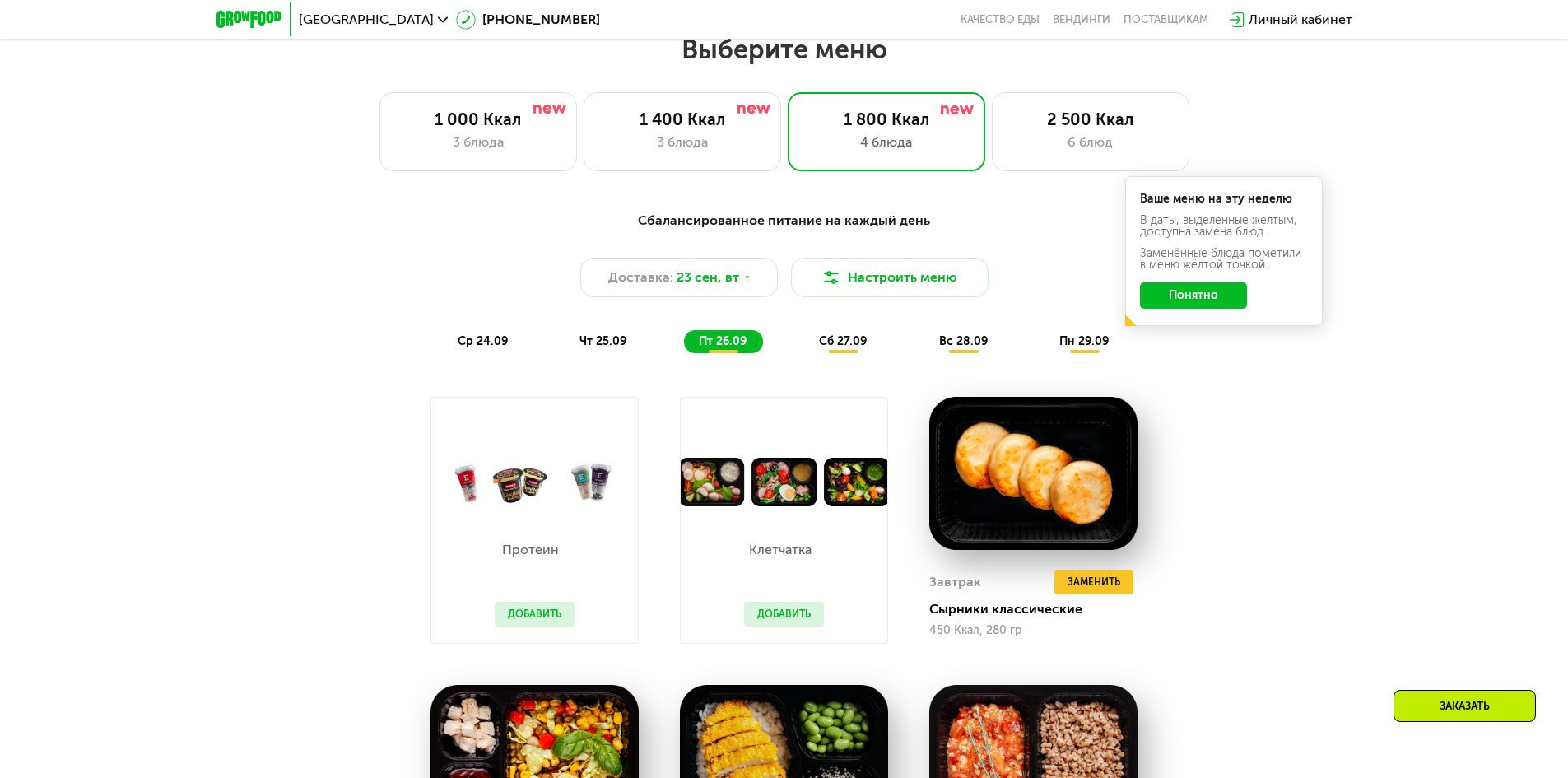
click at [833, 341] on span "сб 27.09" at bounding box center [842, 341] width 48 height 14
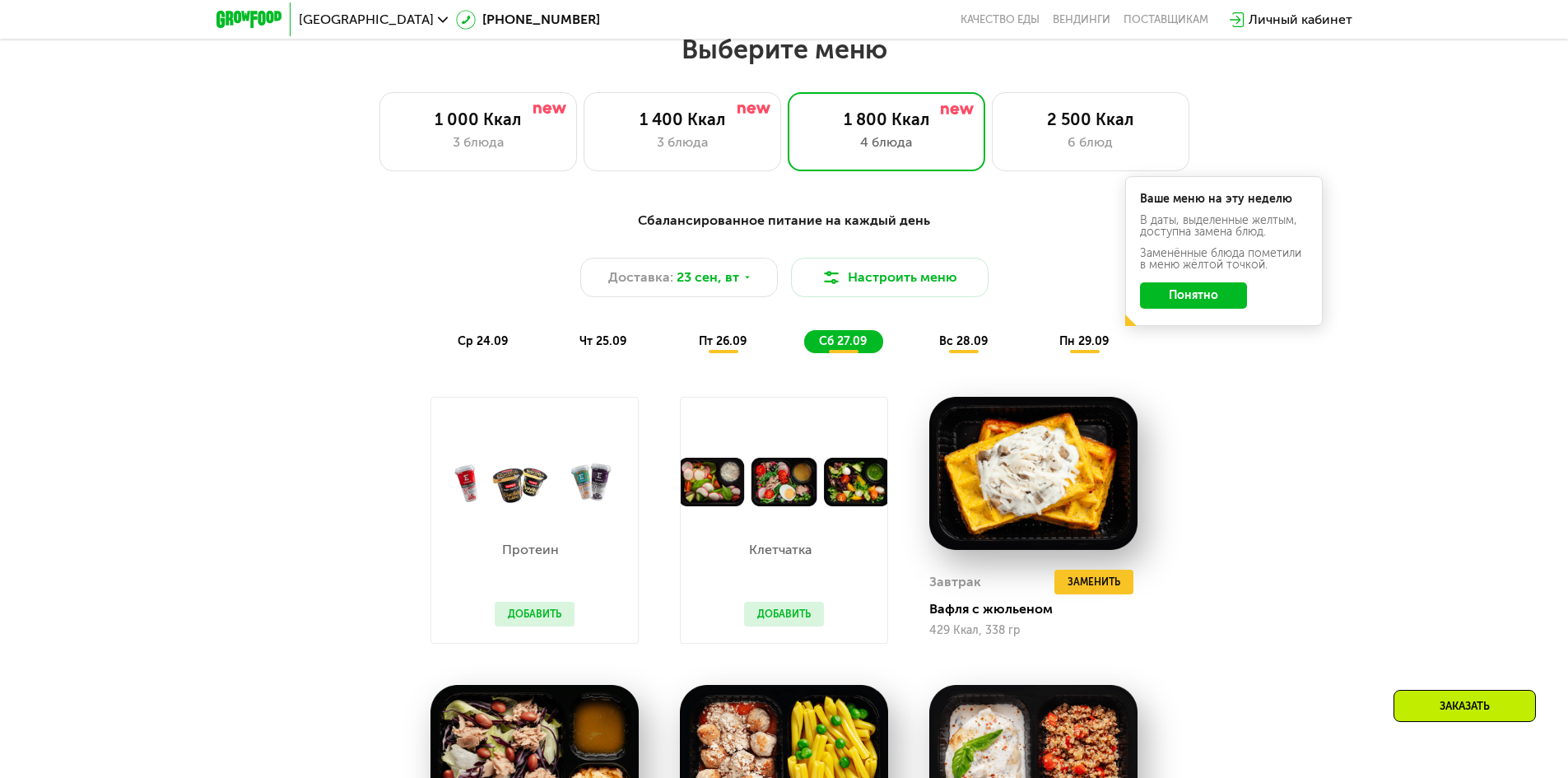
click at [956, 342] on span "вс 28.09" at bounding box center [964, 341] width 49 height 14
